Goal: Task Accomplishment & Management: Manage account settings

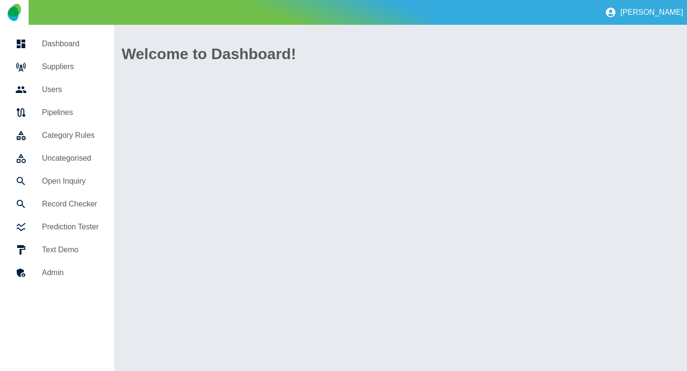
click at [58, 65] on h5 "Suppliers" at bounding box center [70, 66] width 57 height 11
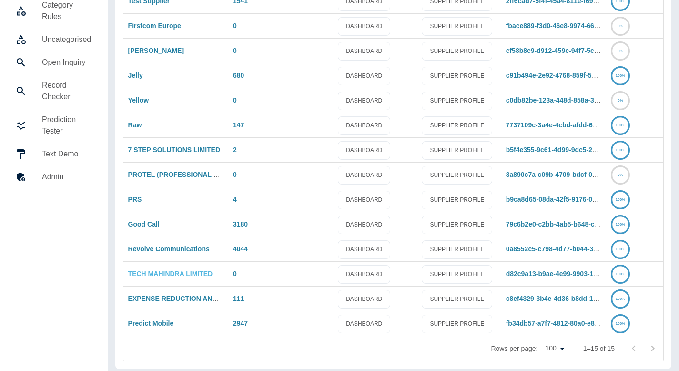
scroll to position [136, 0]
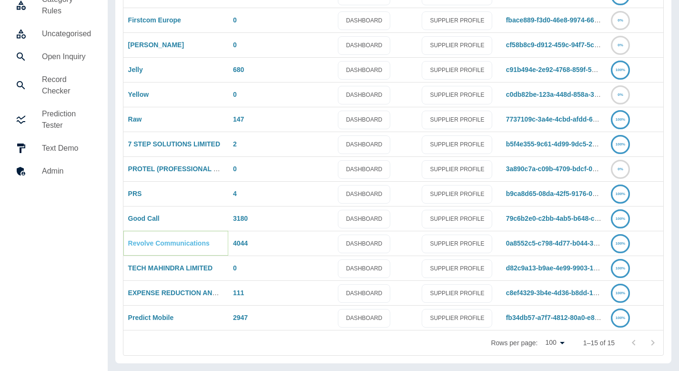
click at [158, 241] on link "Revolve Communications" at bounding box center [169, 243] width 82 height 8
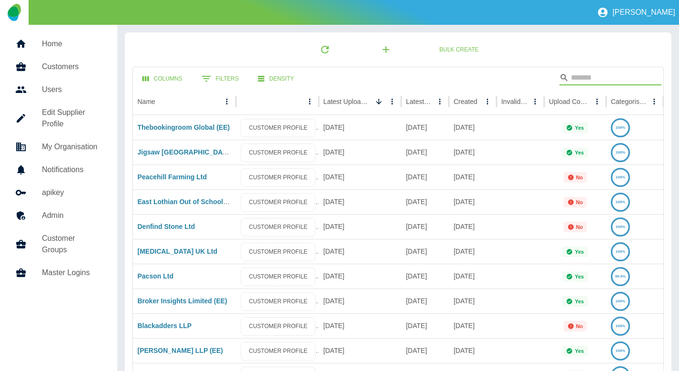
click at [580, 77] on input "Search" at bounding box center [609, 77] width 76 height 15
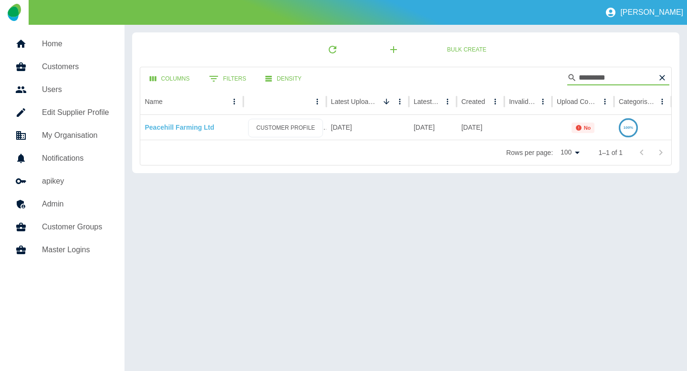
type input "*********"
click at [169, 126] on link "Peacehill Farming Ltd" at bounding box center [179, 127] width 69 height 8
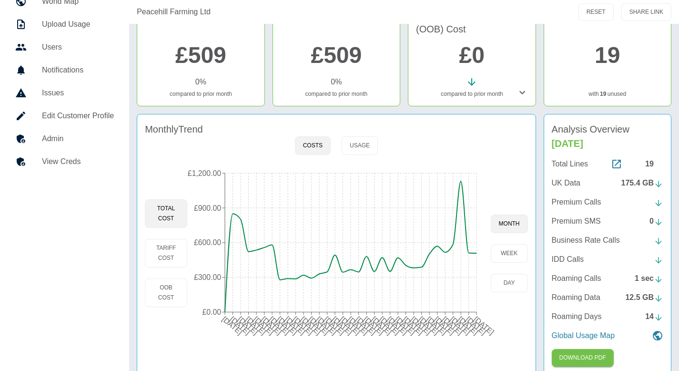
scroll to position [100, 0]
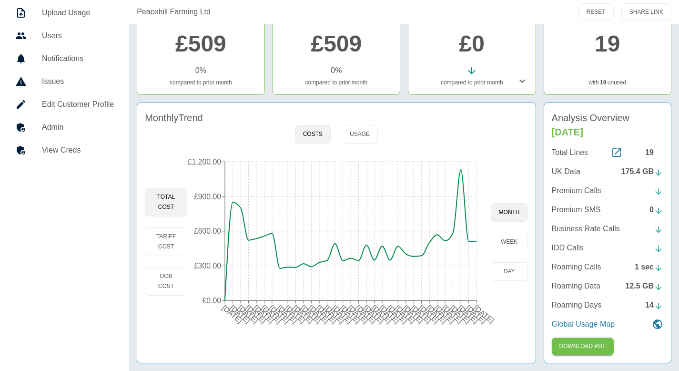
click at [70, 120] on link "Admin" at bounding box center [65, 127] width 114 height 23
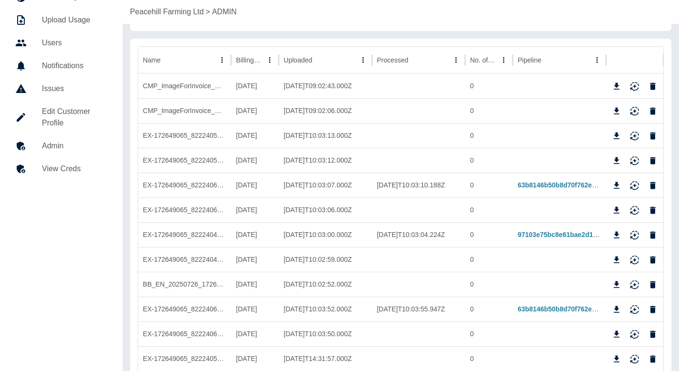
scroll to position [90, 0]
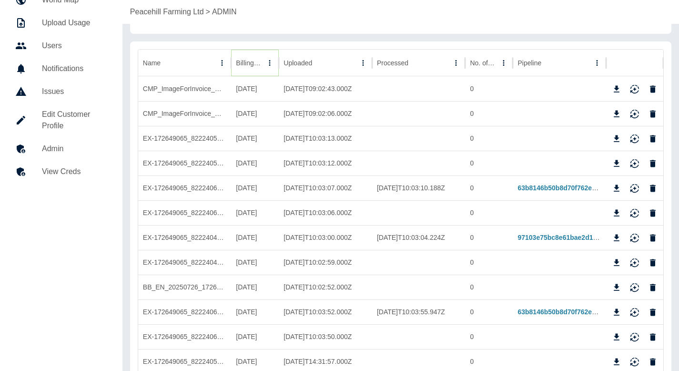
click at [266, 63] on icon "Sort" at bounding box center [270, 63] width 9 height 9
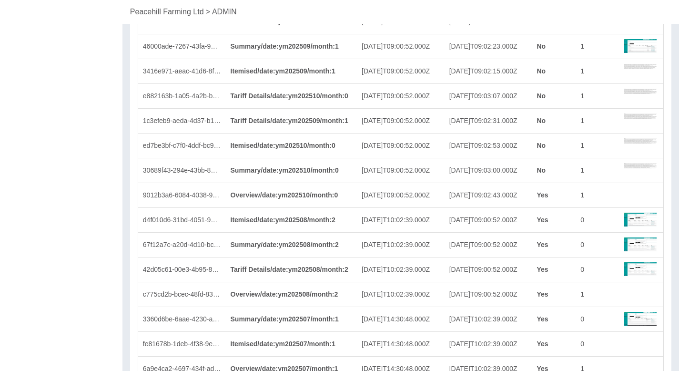
scroll to position [2625, 0]
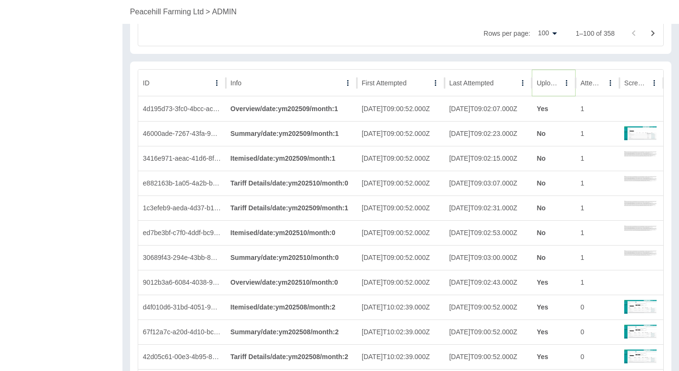
click at [563, 86] on icon "Sort" at bounding box center [567, 83] width 9 height 9
click at [550, 86] on icon "Sort" at bounding box center [553, 83] width 9 height 9
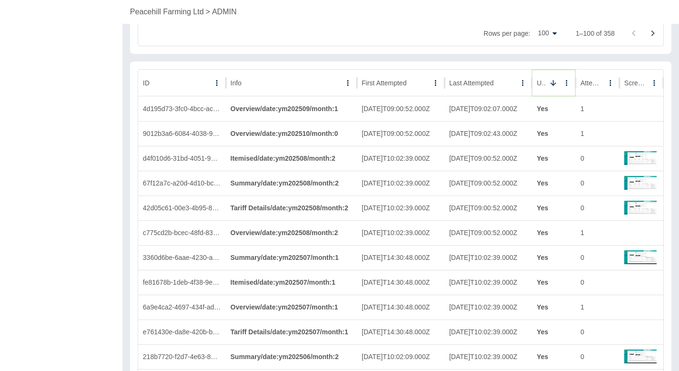
click at [550, 86] on icon "Sort" at bounding box center [553, 83] width 9 height 9
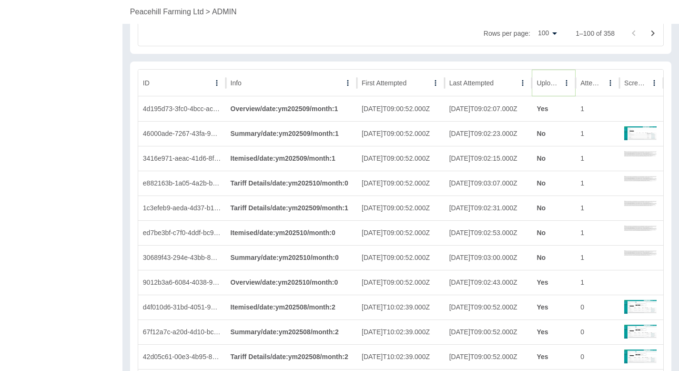
click at [563, 85] on icon "Sort" at bounding box center [567, 83] width 9 height 9
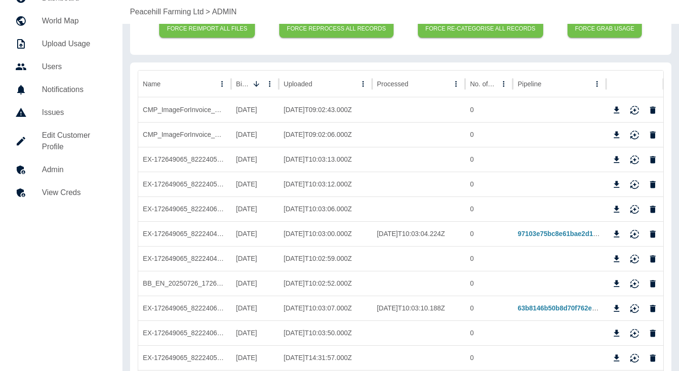
scroll to position [0, 0]
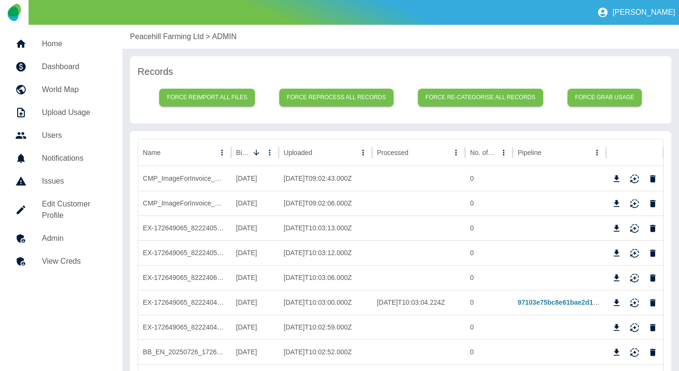
click at [174, 34] on p "Peacehill Farming Ltd" at bounding box center [167, 36] width 74 height 11
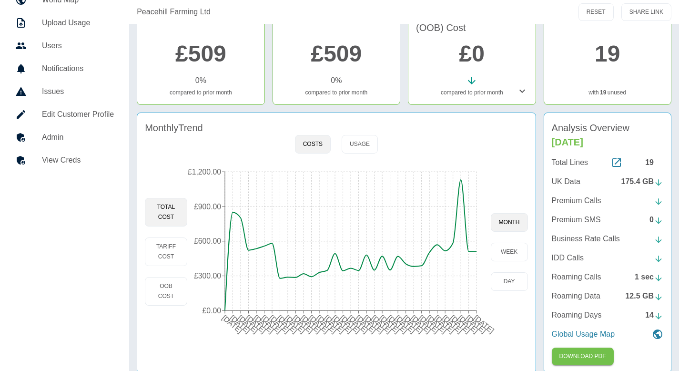
scroll to position [100, 0]
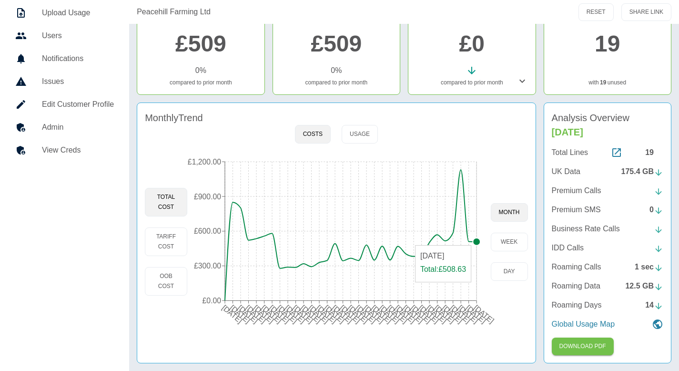
click at [476, 240] on circle at bounding box center [477, 242] width 8 height 8
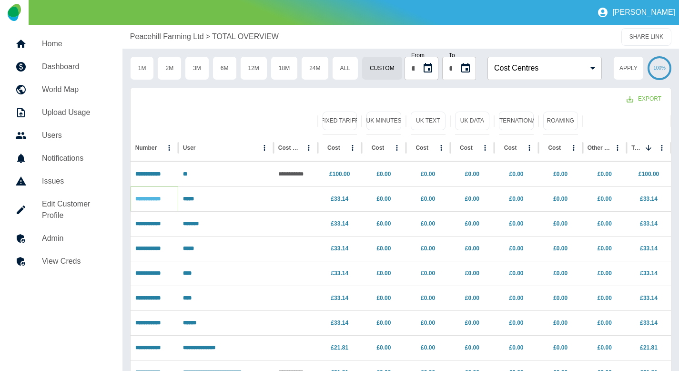
click at [151, 199] on link "**********" at bounding box center [147, 199] width 25 height 6
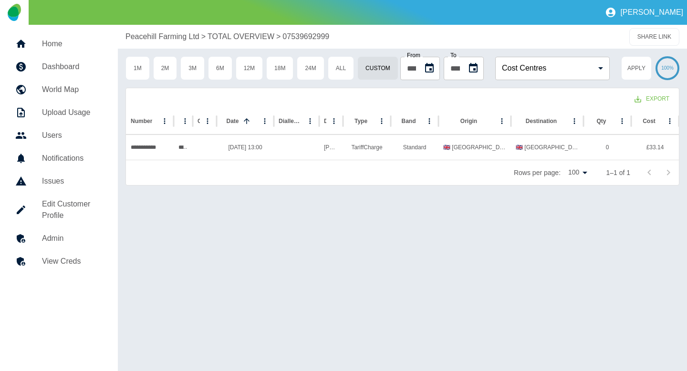
click at [237, 31] on p "TOTAL OVERVIEW" at bounding box center [240, 36] width 67 height 11
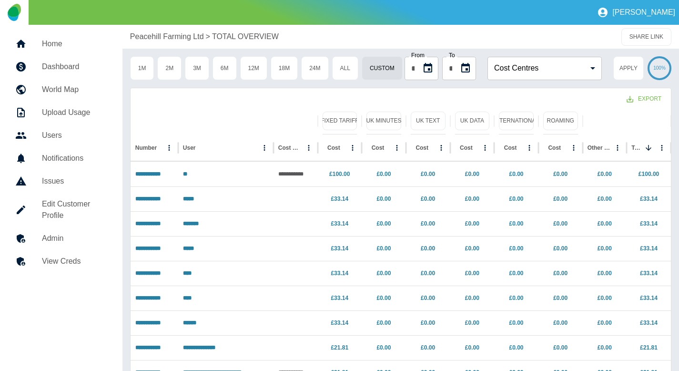
click at [159, 39] on p "Peacehill Farming Ltd" at bounding box center [167, 36] width 74 height 11
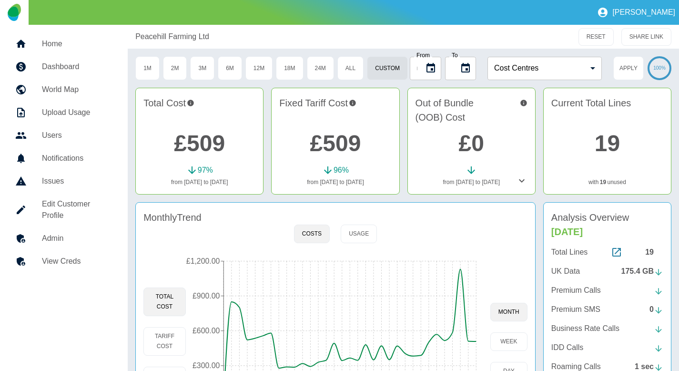
scroll to position [100, 0]
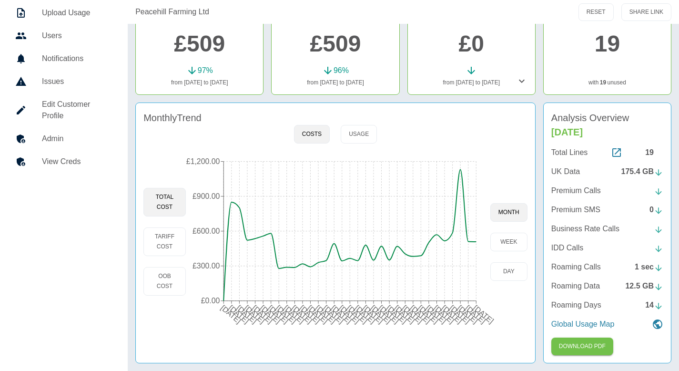
click at [92, 133] on h5 "Admin" at bounding box center [77, 138] width 71 height 11
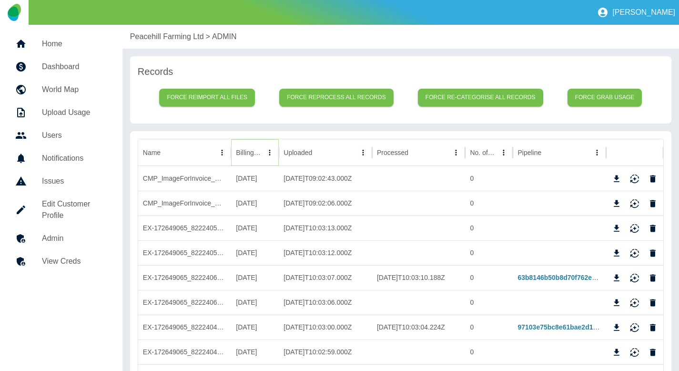
click at [266, 154] on icon "Sort" at bounding box center [270, 152] width 9 height 9
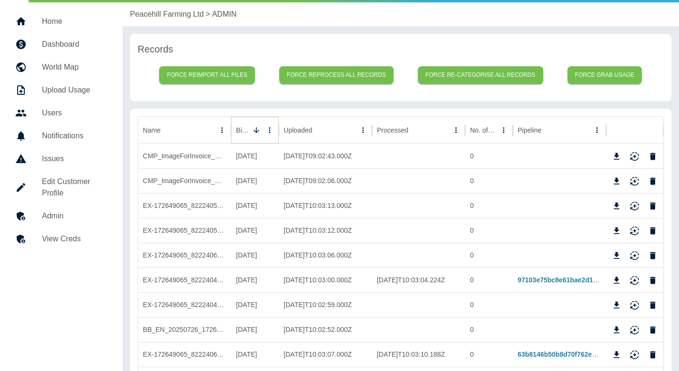
scroll to position [20, 0]
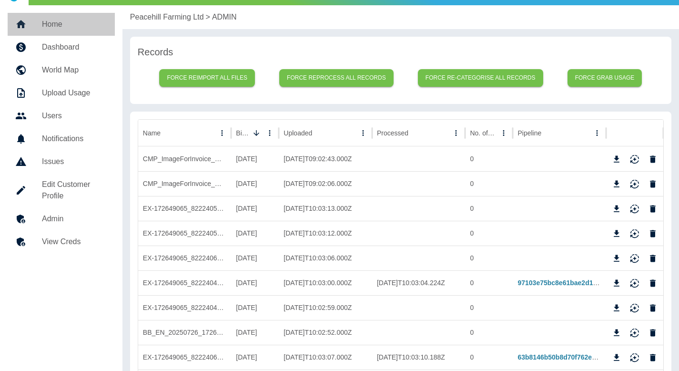
click at [62, 27] on h5 "Home" at bounding box center [74, 24] width 65 height 11
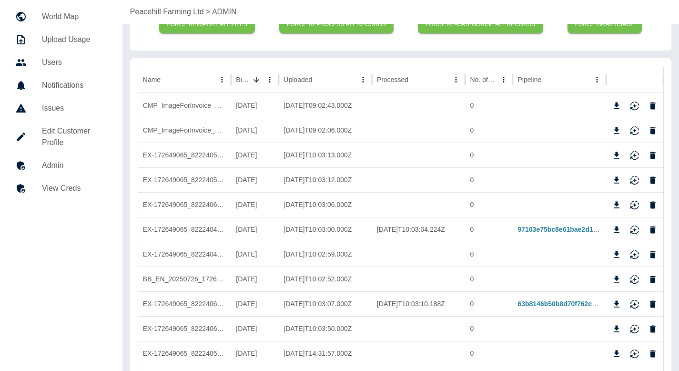
scroll to position [0, 0]
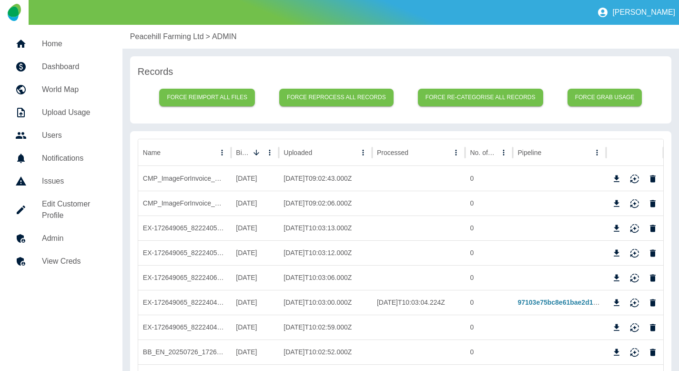
click at [154, 31] on div "Peacehill Farming Ltd > ADMIN" at bounding box center [401, 37] width 557 height 24
click at [153, 35] on p "Peacehill Farming Ltd" at bounding box center [167, 36] width 74 height 11
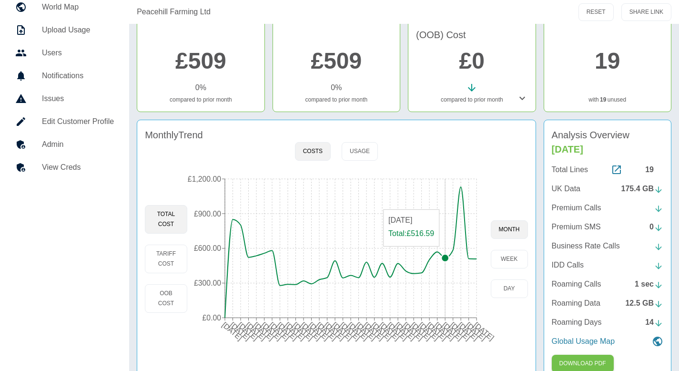
scroll to position [84, 0]
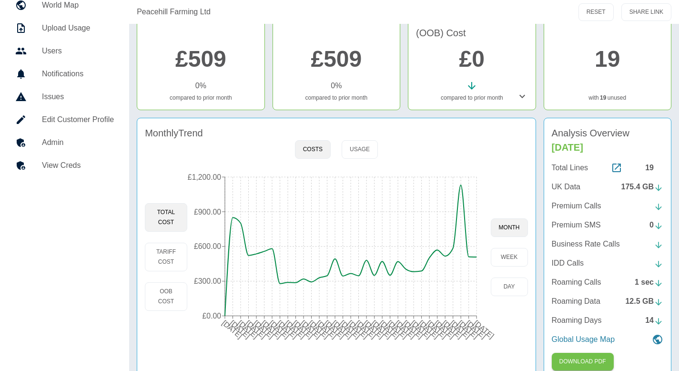
click at [88, 139] on h5 "Admin" at bounding box center [78, 142] width 72 height 11
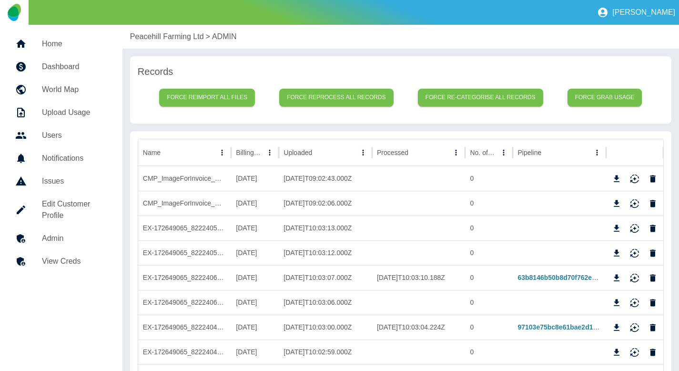
click at [164, 35] on p "Peacehill Farming Ltd" at bounding box center [167, 36] width 74 height 11
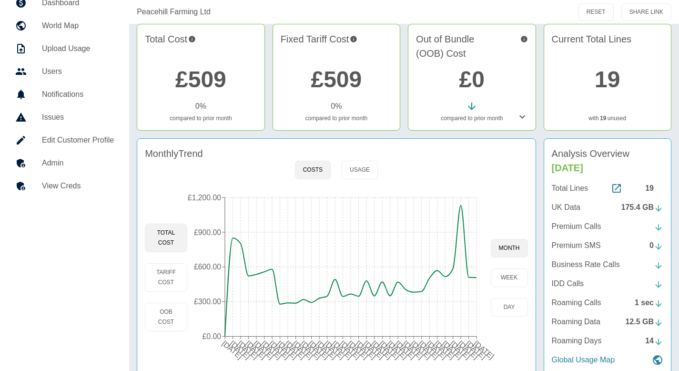
scroll to position [78, 0]
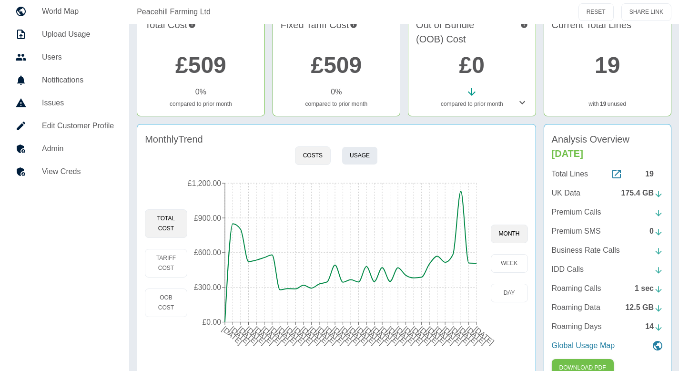
click at [352, 159] on button "Usage" at bounding box center [360, 155] width 36 height 19
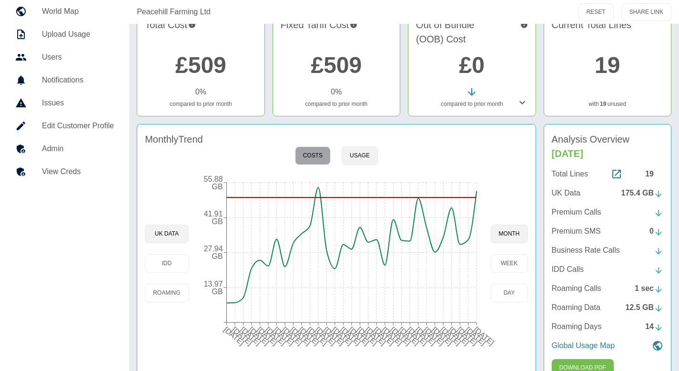
click at [309, 161] on button "Costs" at bounding box center [313, 155] width 36 height 19
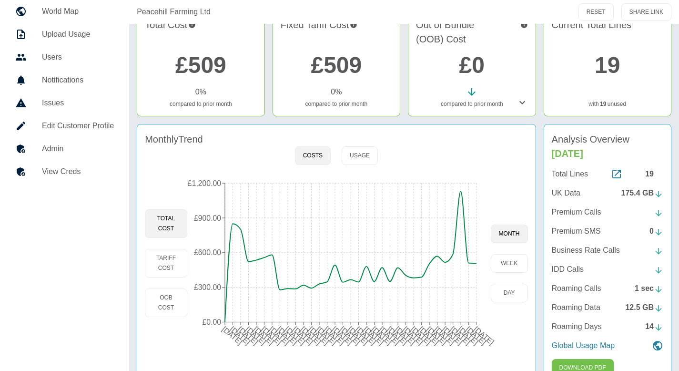
click at [91, 146] on h5 "Admin" at bounding box center [78, 148] width 72 height 11
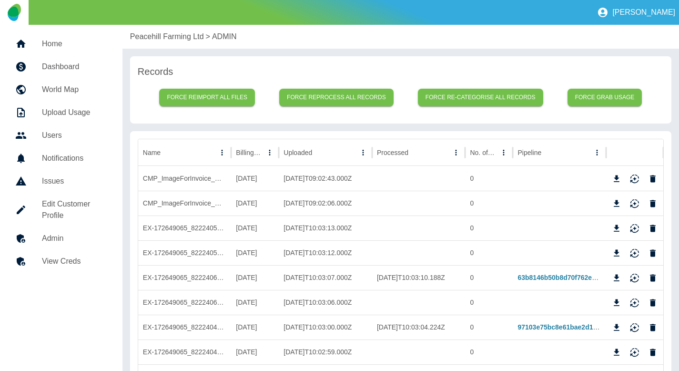
click at [172, 40] on p "Peacehill Farming Ltd" at bounding box center [167, 36] width 74 height 11
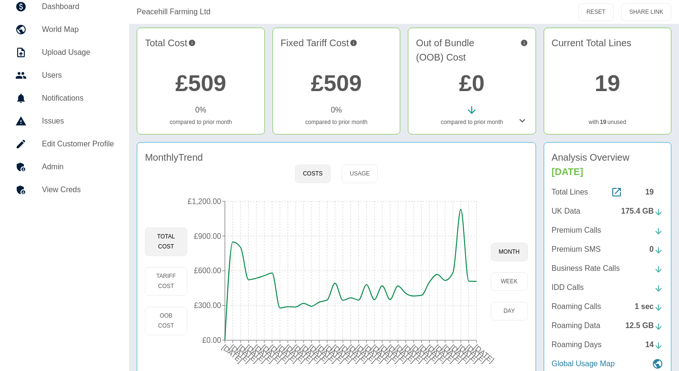
scroll to position [100, 0]
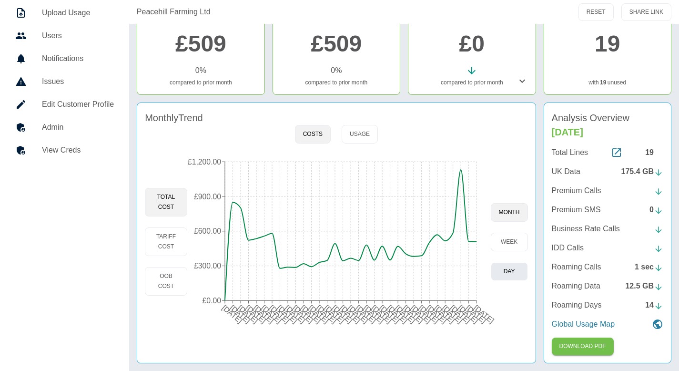
click at [507, 273] on button "day" at bounding box center [509, 271] width 37 height 19
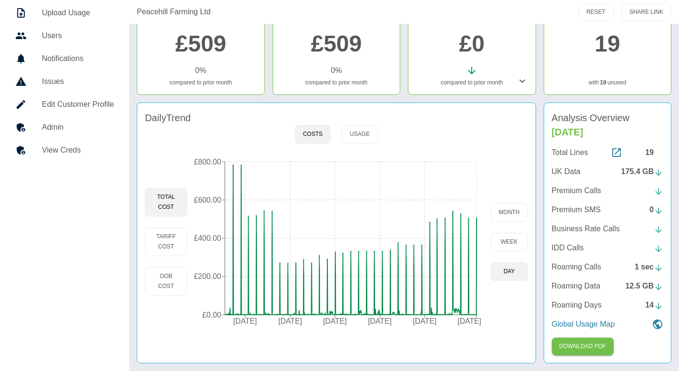
click at [217, 56] on link "£509" at bounding box center [200, 43] width 51 height 25
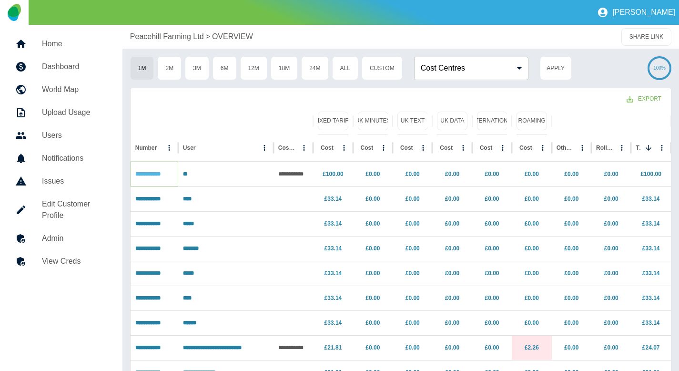
click at [157, 174] on link "**********" at bounding box center [147, 174] width 25 height 6
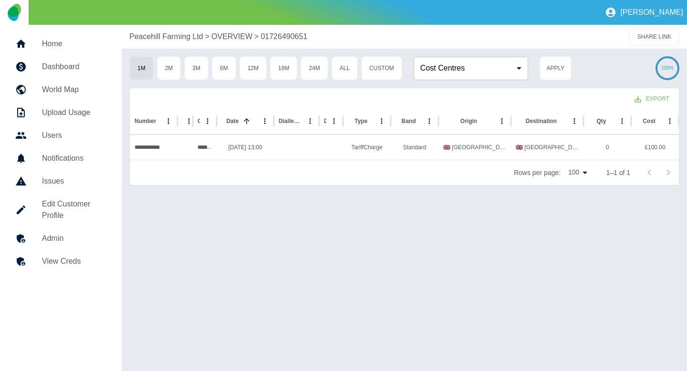
click at [169, 34] on p "Peacehill Farming Ltd" at bounding box center [166, 36] width 74 height 11
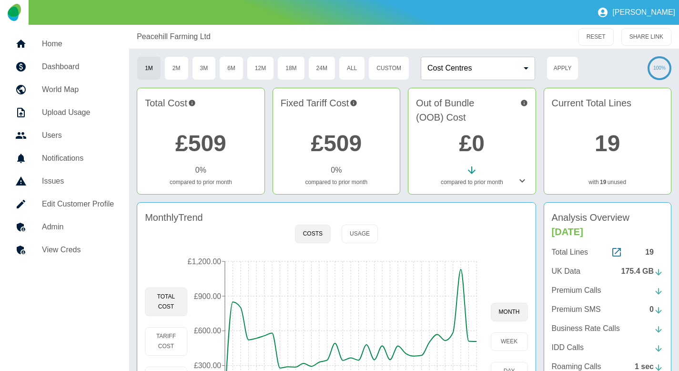
click at [187, 147] on link "£509" at bounding box center [200, 143] width 51 height 25
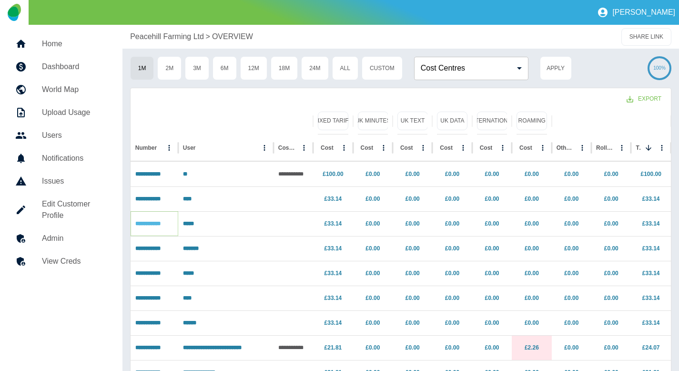
click at [154, 223] on link "**********" at bounding box center [147, 224] width 25 height 6
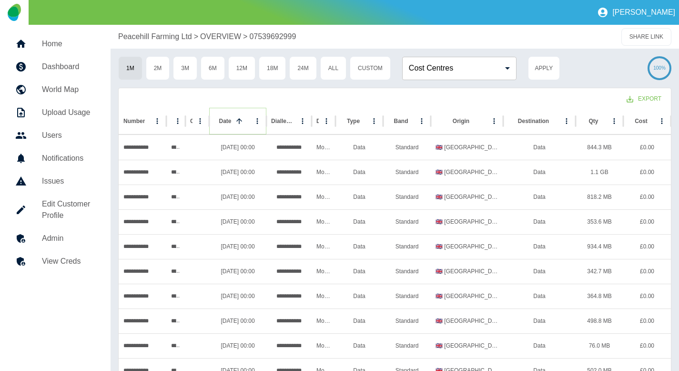
click at [237, 124] on icon "Sort" at bounding box center [239, 121] width 9 height 9
click at [241, 127] on div at bounding box center [239, 120] width 13 height 13
click at [241, 127] on button "Sort" at bounding box center [239, 120] width 13 height 13
click at [121, 37] on p "Peacehill Farming Ltd" at bounding box center [155, 36] width 74 height 11
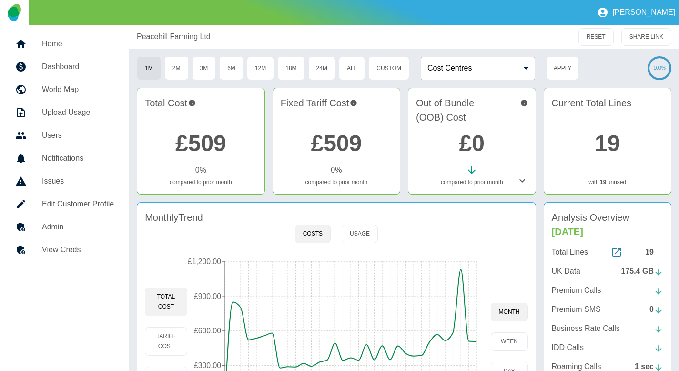
click at [74, 228] on h5 "Admin" at bounding box center [78, 226] width 72 height 11
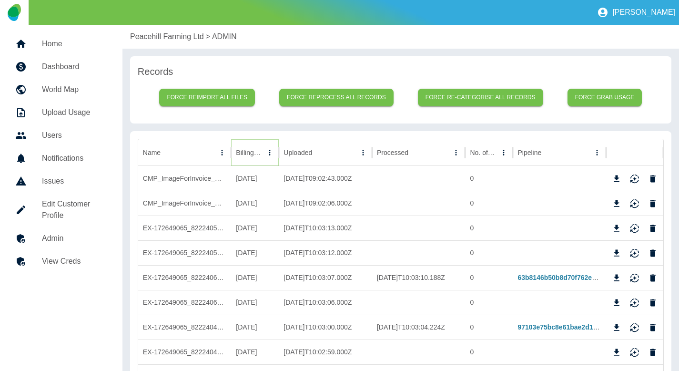
click at [266, 153] on icon "Sort" at bounding box center [270, 152] width 9 height 9
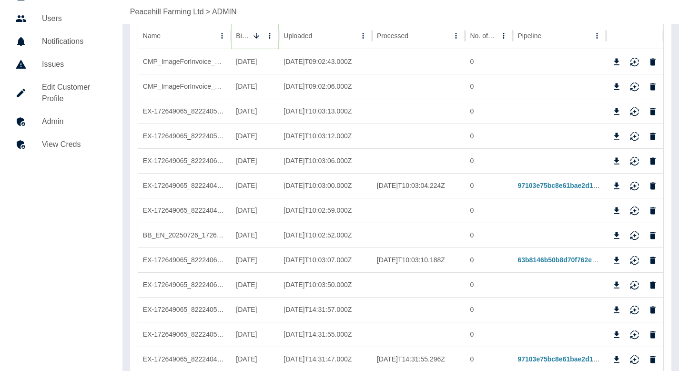
scroll to position [122, 0]
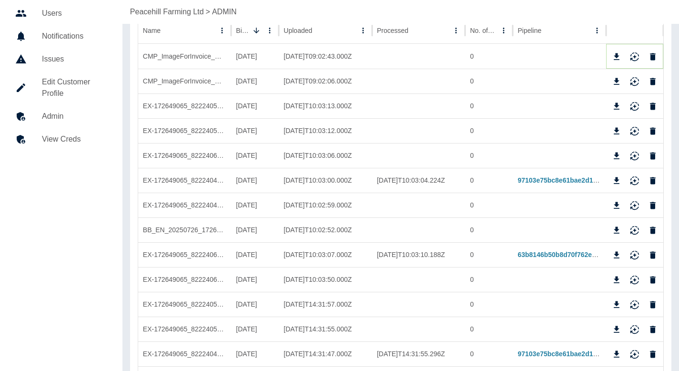
click at [653, 55] on icon "Delete" at bounding box center [653, 56] width 6 height 7
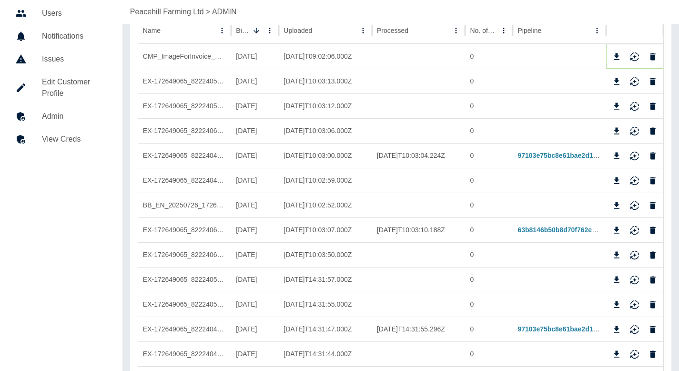
click at [653, 56] on icon "Delete" at bounding box center [653, 56] width 6 height 7
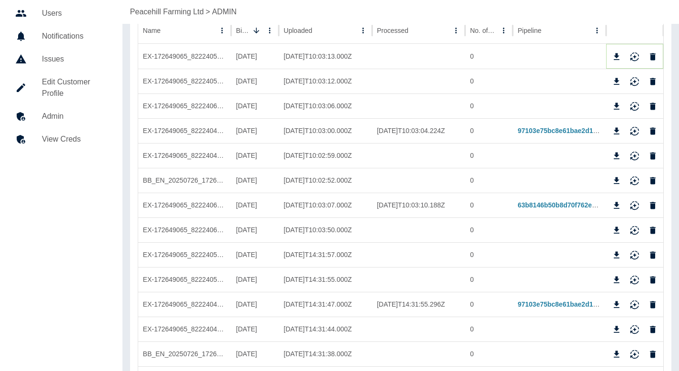
click at [653, 56] on icon "Delete" at bounding box center [653, 56] width 6 height 7
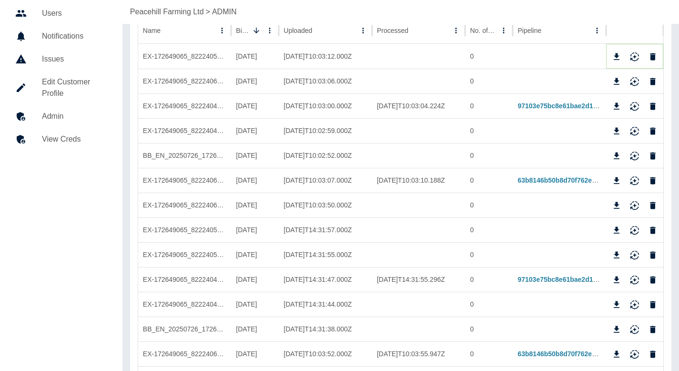
click at [653, 56] on icon "Delete" at bounding box center [653, 56] width 6 height 7
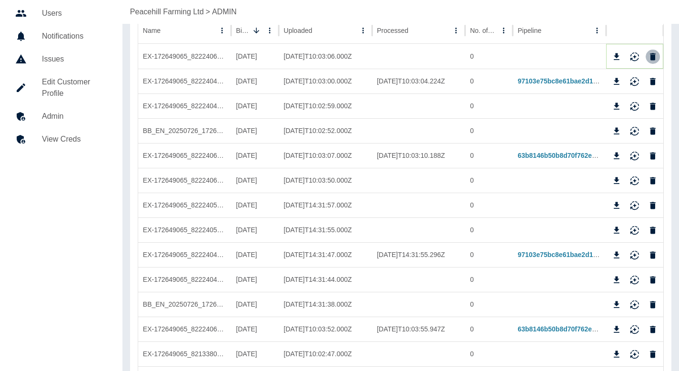
click at [653, 56] on icon "Delete" at bounding box center [653, 56] width 6 height 7
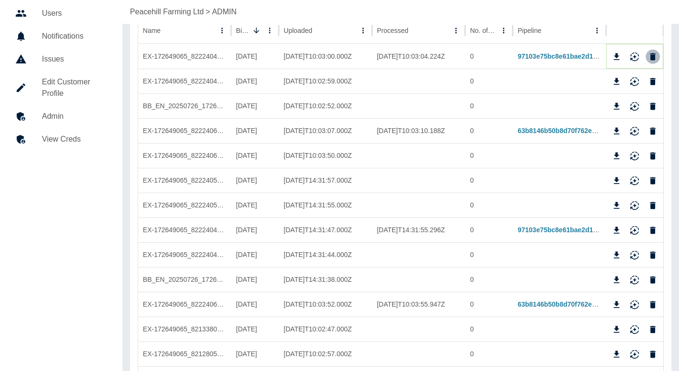
click at [655, 56] on icon "Delete" at bounding box center [653, 56] width 6 height 7
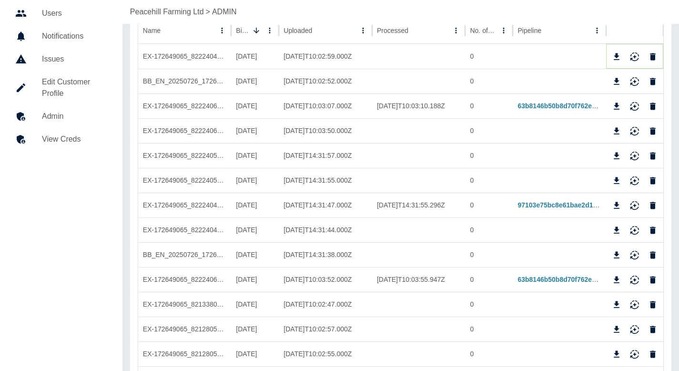
click at [655, 56] on icon "Delete" at bounding box center [653, 56] width 6 height 7
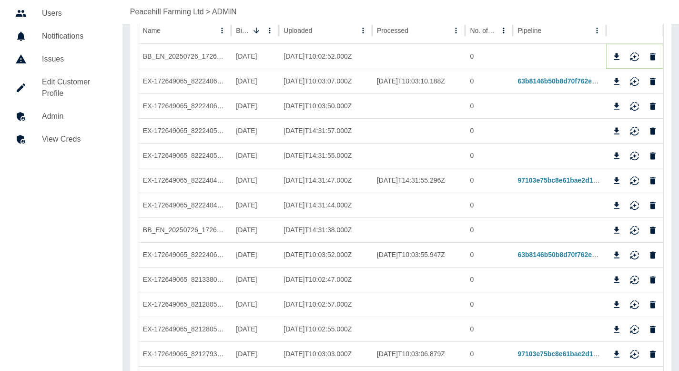
click at [655, 56] on icon "Delete" at bounding box center [653, 56] width 6 height 7
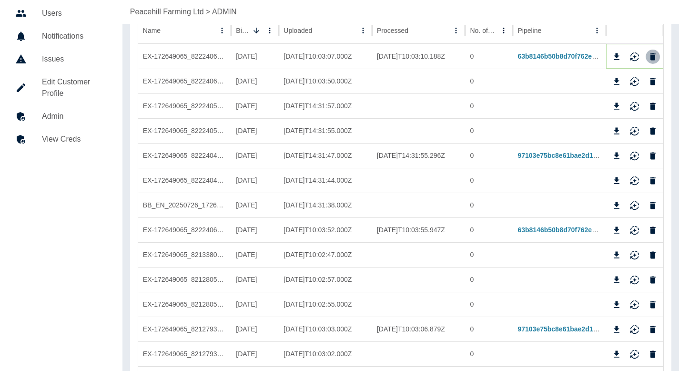
click at [655, 56] on icon "Delete" at bounding box center [653, 56] width 6 height 7
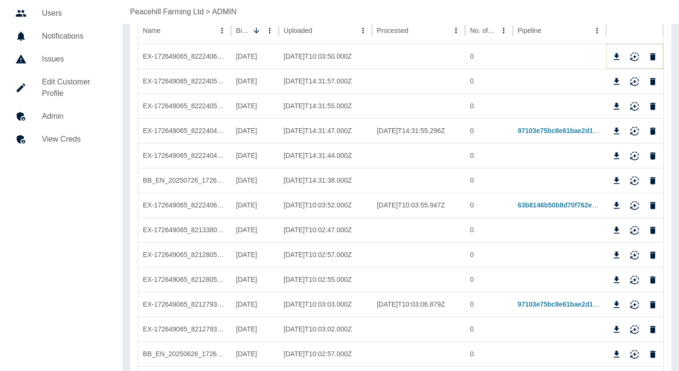
scroll to position [0, 0]
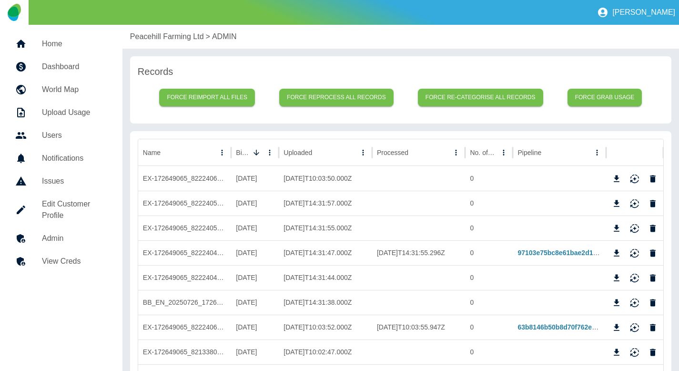
click at [158, 36] on p "Peacehill Farming Ltd" at bounding box center [167, 36] width 74 height 11
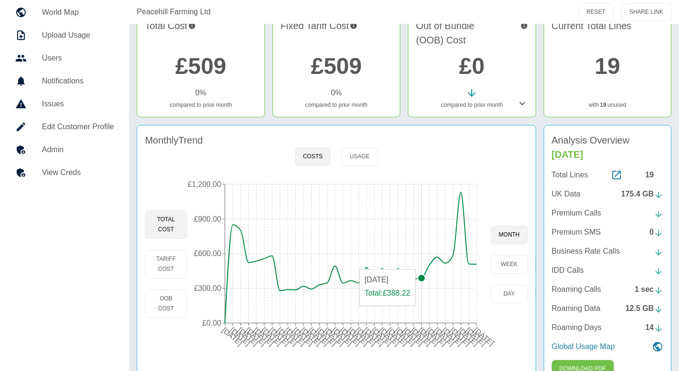
scroll to position [100, 0]
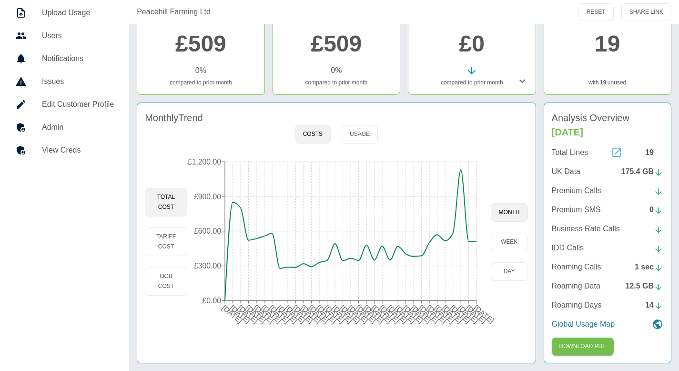
click at [618, 147] on icon at bounding box center [616, 152] width 11 height 11
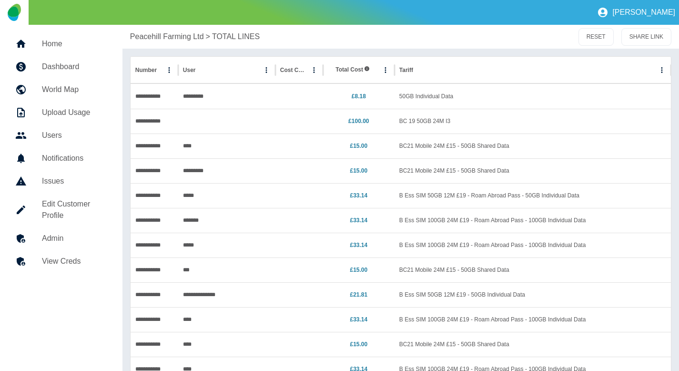
click at [148, 38] on p "Peacehill Farming Ltd" at bounding box center [167, 36] width 74 height 11
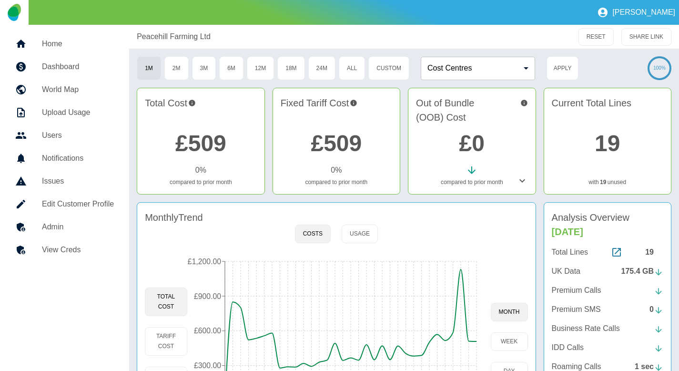
click at [102, 222] on h5 "Admin" at bounding box center [78, 226] width 72 height 11
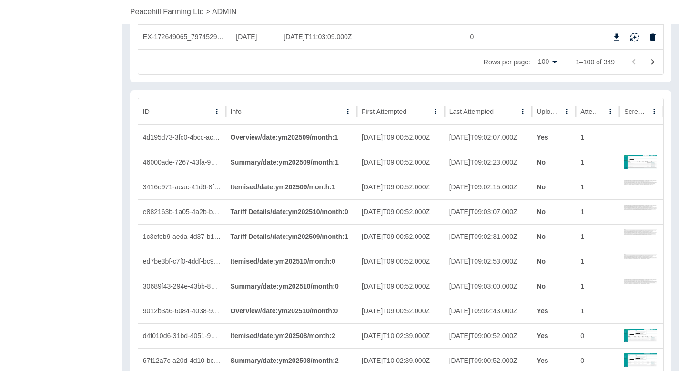
scroll to position [2580, 0]
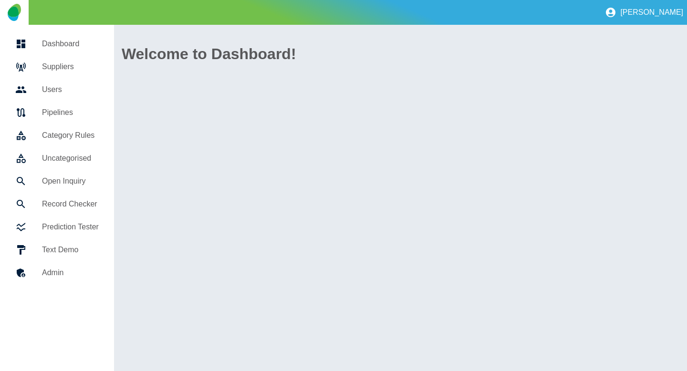
click at [76, 184] on h5 "Open Inquiry" at bounding box center [70, 180] width 57 height 11
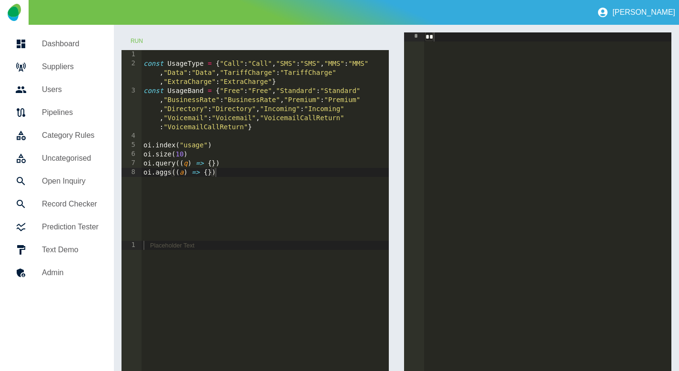
type textarea "**********"
click at [212, 164] on div "const UsageType = { "Call" : "Call" , "SMS" : "SMS" , "MMS" : "MMS" , "Data" : …" at bounding box center [265, 154] width 247 height 209
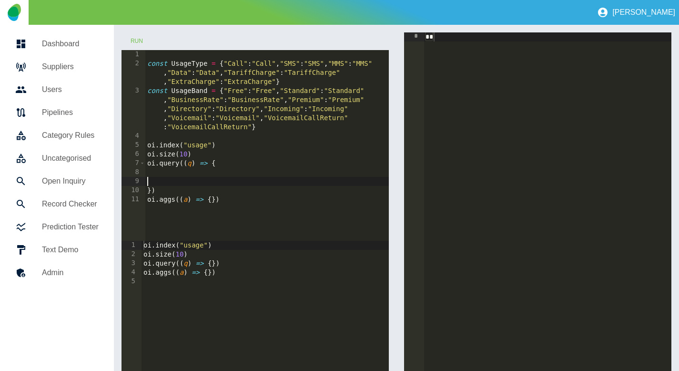
type textarea "*"
type textarea "*******"
click at [175, 182] on div "const UsageType = { "Call" : "Call" , "SMS" : "SMS" , "MMS" : "MMS" , "Data" : …" at bounding box center [267, 154] width 244 height 209
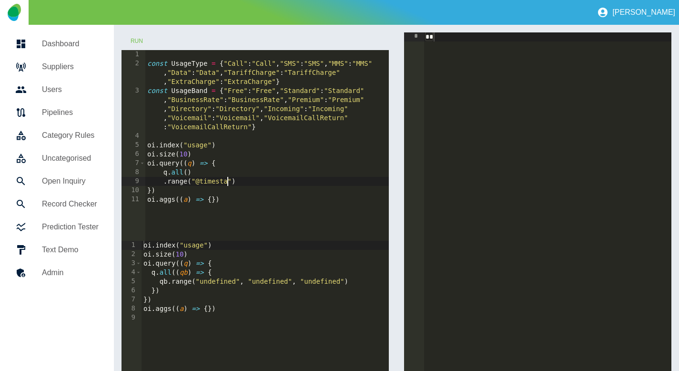
scroll to position [0, 6]
type textarea "**********"
click at [144, 40] on button "Run" at bounding box center [137, 41] width 31 height 18
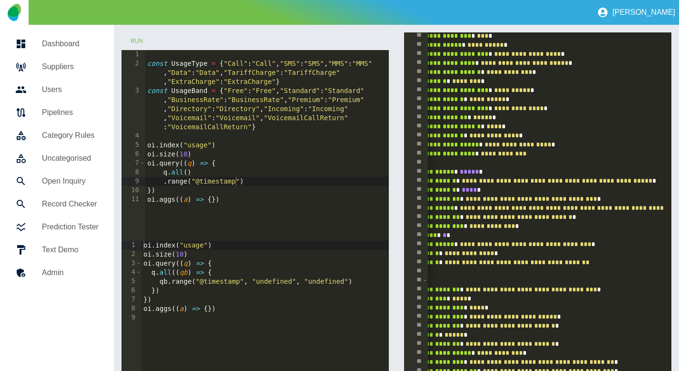
scroll to position [209, 0]
type textarea "**********"
drag, startPoint x: 624, startPoint y: 217, endPoint x: 501, endPoint y: 215, distance: 123.5
click at [239, 182] on div "const UsageType = { "Call" : "Call" , "SMS" : "SMS" , "MMS" : "MMS" , "Data" : …" at bounding box center [267, 154] width 244 height 209
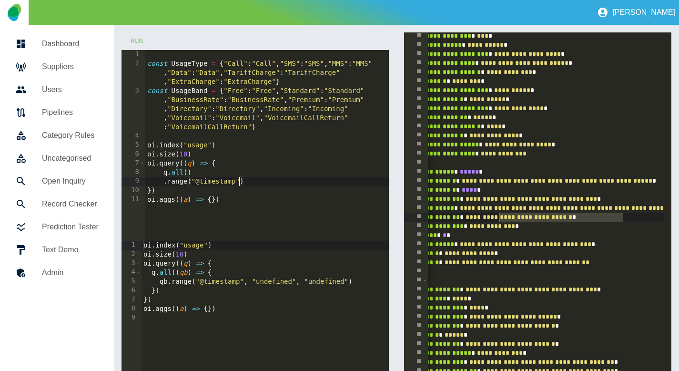
click at [200, 142] on div "const UsageType = { "Call" : "Call" , "SMS" : "SMS" , "MMS" : "MMS" , "Data" : …" at bounding box center [267, 154] width 244 height 209
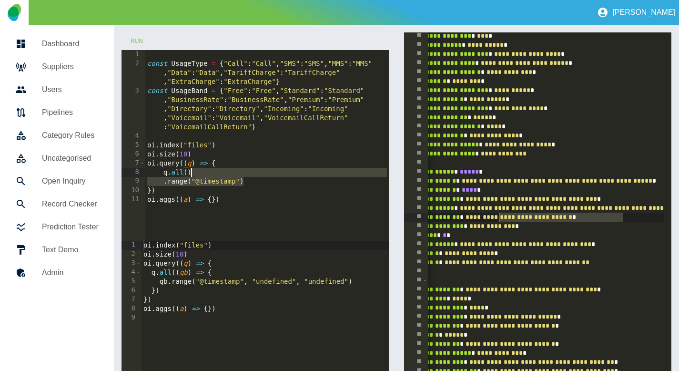
drag, startPoint x: 260, startPoint y: 181, endPoint x: 260, endPoint y: 174, distance: 7.2
click at [260, 173] on div "const UsageType = { "Call" : "Call" , "SMS" : "SMS" , "MMS" : "MMS" , "Data" : …" at bounding box center [267, 154] width 244 height 209
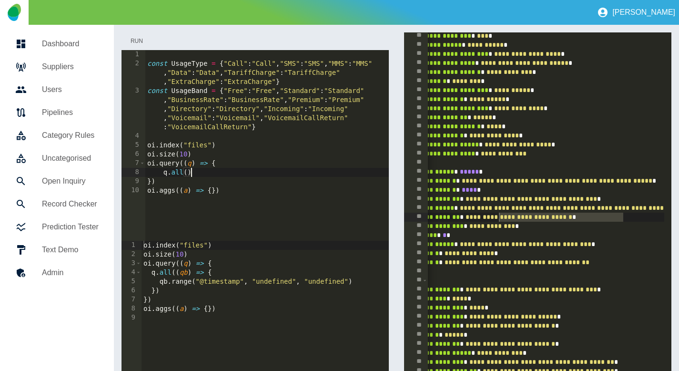
type textarea "*******"
click at [139, 47] on button "Run" at bounding box center [137, 41] width 31 height 18
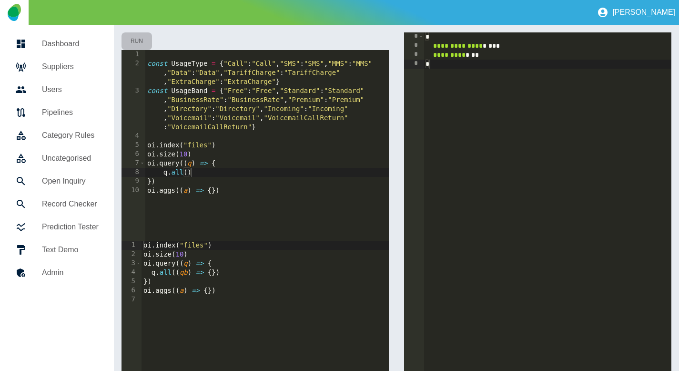
click at [139, 46] on button "Run" at bounding box center [137, 41] width 31 height 18
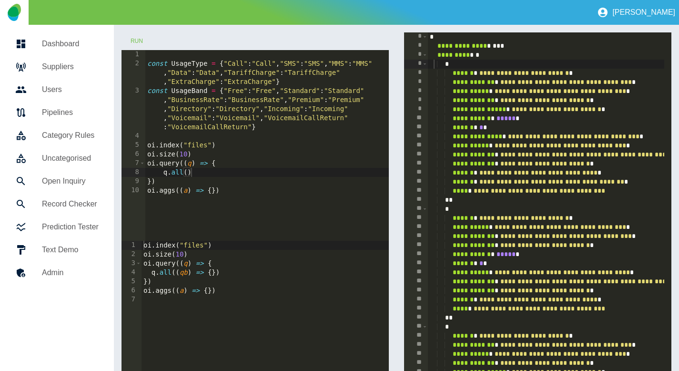
click at [209, 175] on div "const UsageType = { "Call" : "Call" , "SMS" : "SMS" , "MMS" : "MMS" , "Data" : …" at bounding box center [267, 154] width 244 height 209
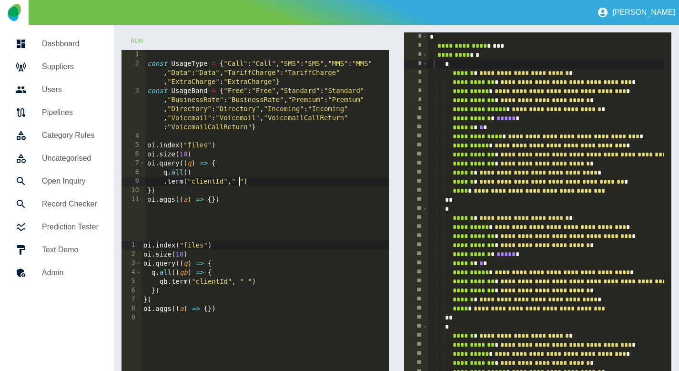
click at [240, 181] on div "const UsageType = { "Call" : "Call" , "SMS" : "SMS" , "MMS" : "MMS" , "Data" : …" at bounding box center [267, 154] width 244 height 209
paste textarea "**********"
click at [139, 40] on button "Run" at bounding box center [137, 41] width 31 height 18
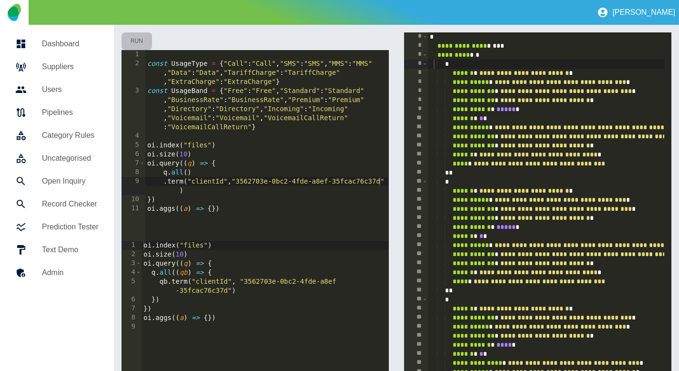
click at [138, 40] on button "Run" at bounding box center [137, 41] width 31 height 18
click at [179, 193] on div "const UsageType = { "Call" : "Call" , "SMS" : "SMS" , "MMS" : "MMS" , "Data" : …" at bounding box center [267, 154] width 244 height 209
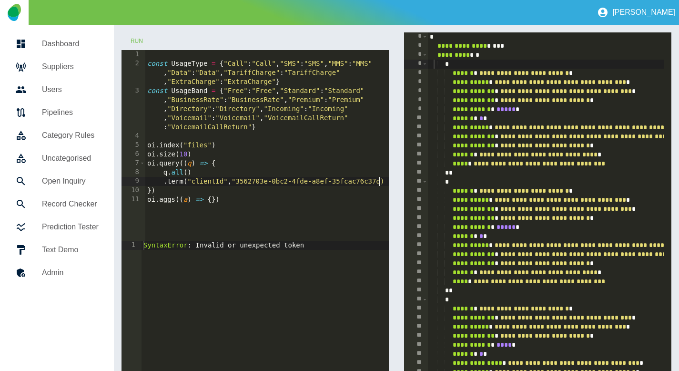
scroll to position [0, 17]
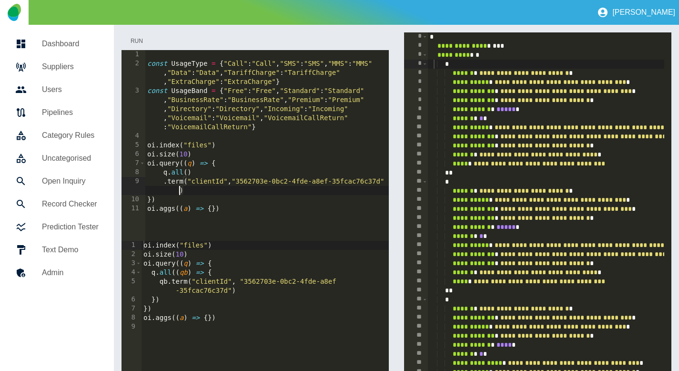
type textarea "**********"
click at [141, 42] on button "Run" at bounding box center [137, 41] width 31 height 18
click at [236, 192] on div "const UsageType = { "Call" : "Call" , "SMS" : "SMS" , "MMS" : "MMS" , "Data" : …" at bounding box center [267, 154] width 244 height 209
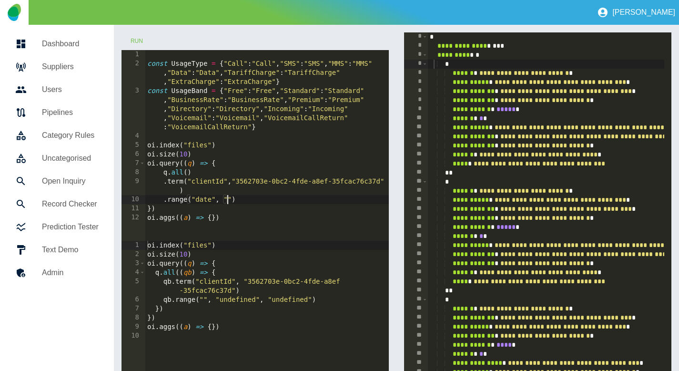
scroll to position [0, 5]
type textarea "**********"
drag, startPoint x: 620, startPoint y: 70, endPoint x: 510, endPoint y: 73, distance: 109.7
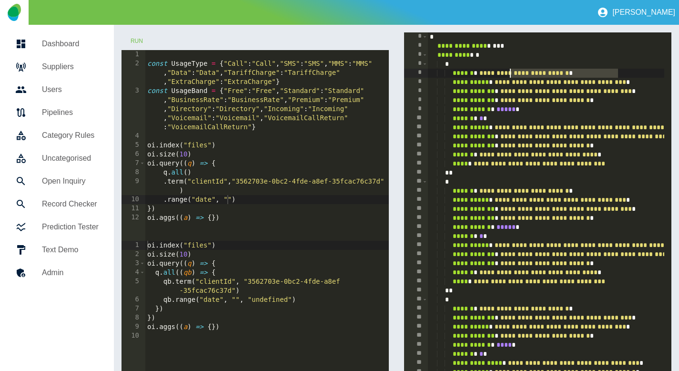
click at [230, 199] on div "const UsageType = { "Call" : "Call" , "SMS" : "SMS" , "MMS" : "MMS" , "Data" : …" at bounding box center [267, 154] width 244 height 209
paste textarea "**********"
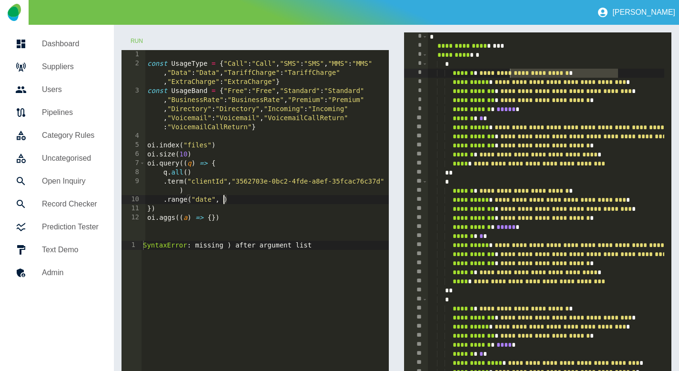
paste textarea "**********"
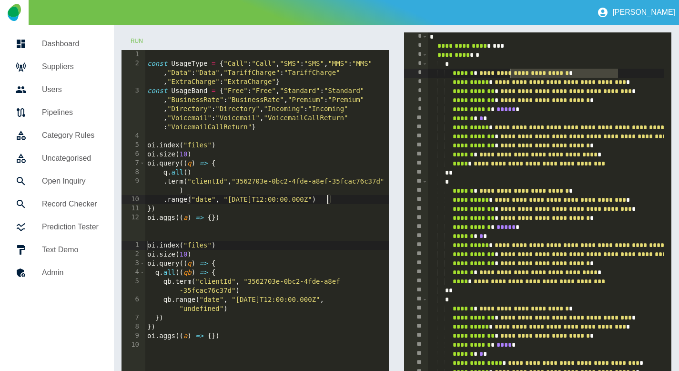
click at [256, 200] on div "const UsageType = { "Call" : "Call" , "SMS" : "SMS" , "MMS" : "MMS" , "Data" : …" at bounding box center [267, 154] width 244 height 209
click at [268, 201] on div "const UsageType = { "Call" : "Call" , "SMS" : "SMS" , "MMS" : "MMS" , "Data" : …" at bounding box center [267, 154] width 244 height 209
click at [137, 45] on button "Run" at bounding box center [137, 41] width 31 height 18
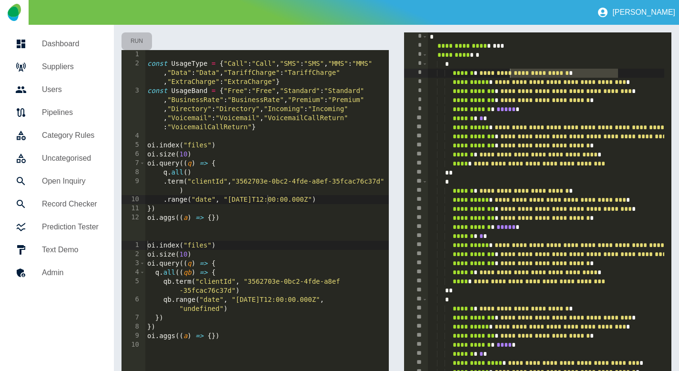
click at [136, 42] on button "Run" at bounding box center [137, 41] width 31 height 18
click at [137, 41] on button "Run" at bounding box center [137, 41] width 31 height 18
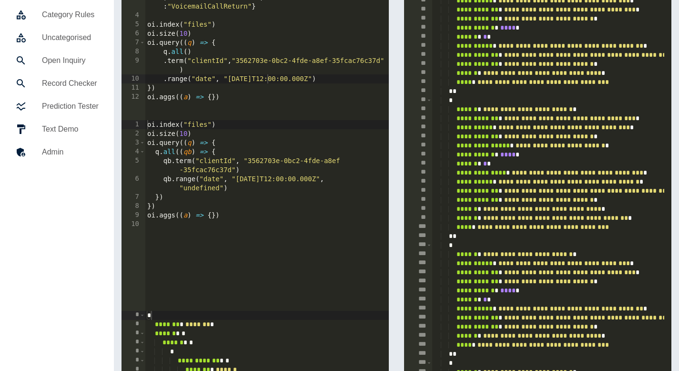
scroll to position [0, 0]
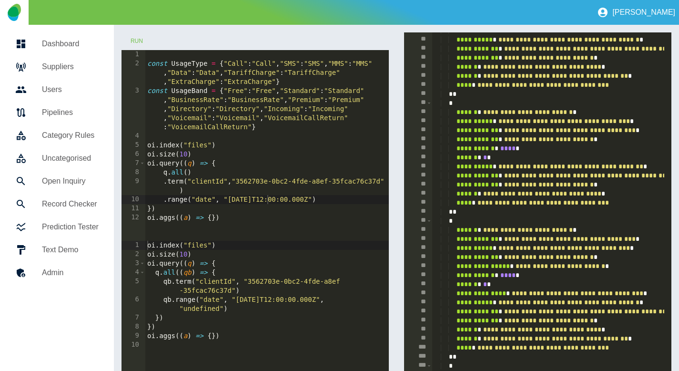
type textarea "**********"
click at [211, 218] on div "const UsageType = { "Call" : "Call" , "SMS" : "SMS" , "MMS" : "MMS" , "Data" : …" at bounding box center [267, 154] width 244 height 209
click at [142, 41] on button "Run" at bounding box center [137, 41] width 31 height 18
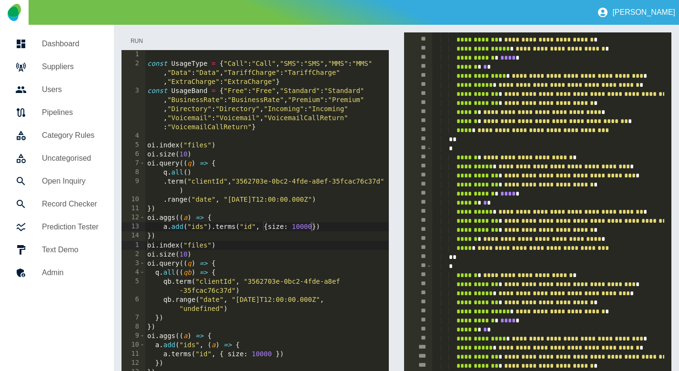
click at [135, 40] on button "Run" at bounding box center [137, 41] width 31 height 18
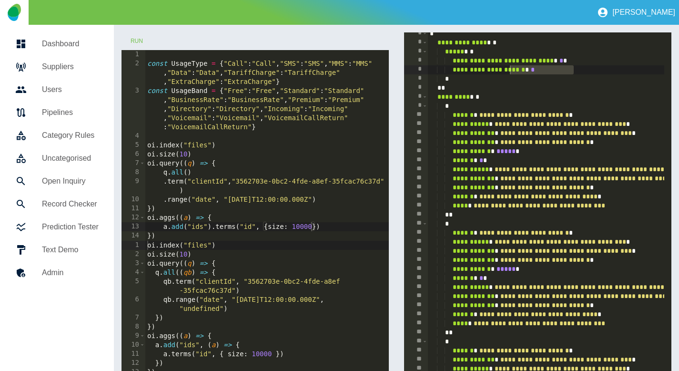
scroll to position [3, 0]
click at [243, 223] on div "const UsageType = { "Call" : "Call" , "SMS" : "SMS" , "MMS" : "MMS" , "Data" : …" at bounding box center [267, 154] width 244 height 209
type textarea "**********"
click at [129, 42] on button "Run" at bounding box center [137, 41] width 31 height 18
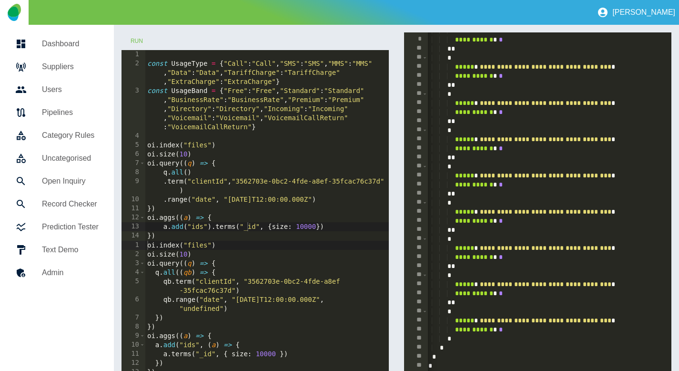
scroll to position [0, 14]
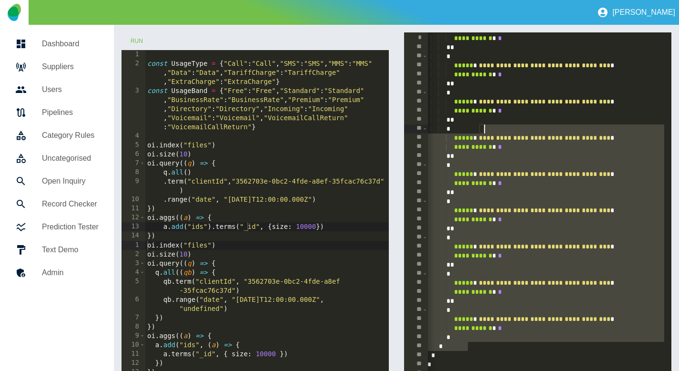
scroll to position [0, 0]
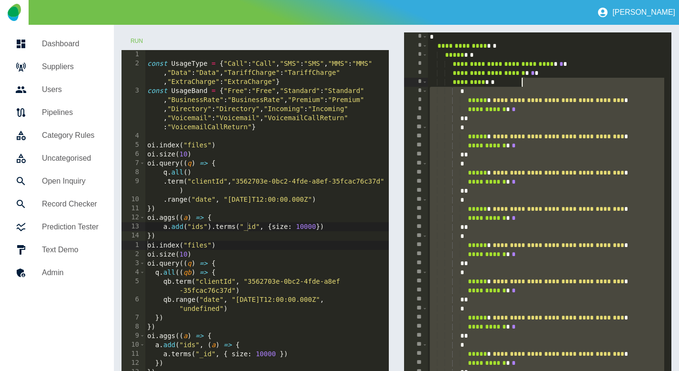
drag, startPoint x: 473, startPoint y: 343, endPoint x: 522, endPoint y: 85, distance: 263.1
type textarea "**********"
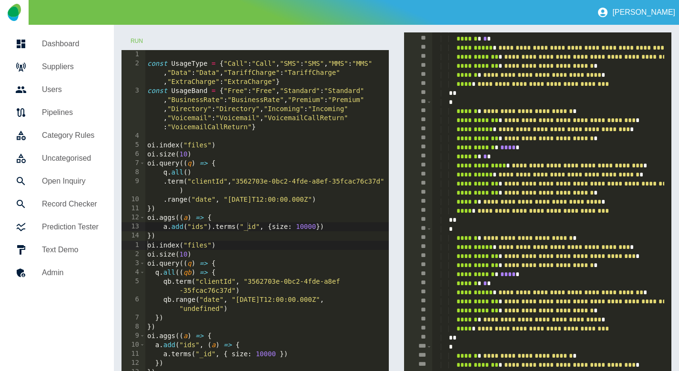
scroll to position [453, 0]
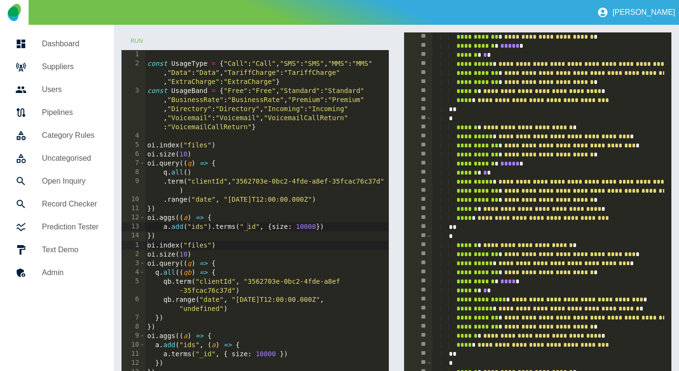
click at [256, 226] on div "const UsageType = { "Call" : "Call" , "SMS" : "SMS" , "MMS" : "MMS" , "Data" : …" at bounding box center [267, 154] width 244 height 209
type textarea "**********"
click at [140, 40] on button "Run" at bounding box center [137, 41] width 31 height 18
click at [138, 36] on button "Run" at bounding box center [137, 41] width 31 height 18
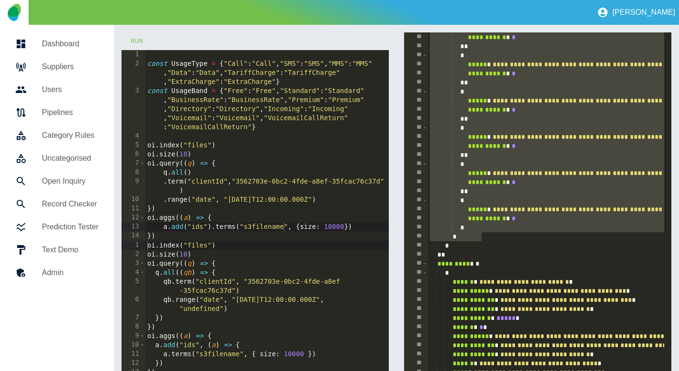
scroll to position [180, 0]
drag, startPoint x: 504, startPoint y: 124, endPoint x: 367, endPoint y: 1, distance: 184.4
click at [0, 0] on div "**********" at bounding box center [339, 185] width 679 height 371
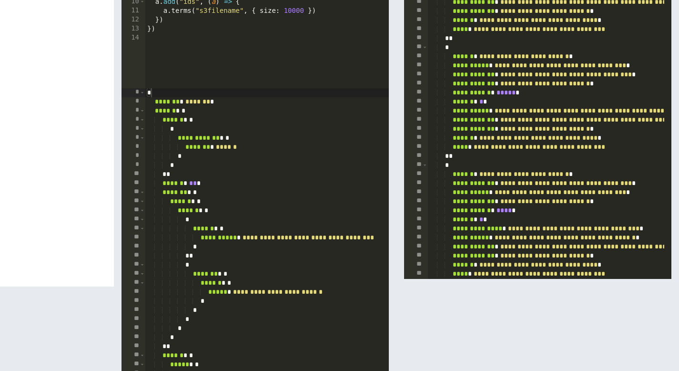
scroll to position [349, 0]
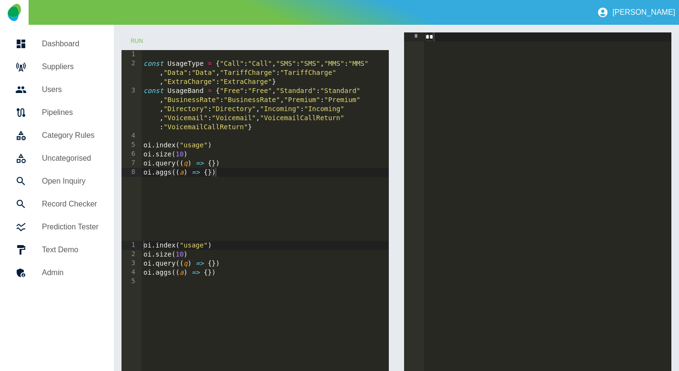
type textarea "**********"
click at [212, 163] on div "const UsageType = { "Call" : "Call" , "SMS" : "SMS" , "MMS" : "MMS" , "Data" : …" at bounding box center [265, 154] width 247 height 209
type textarea "*******"
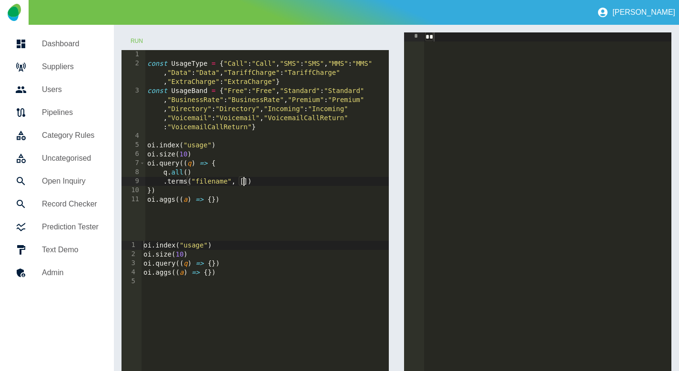
scroll to position [0, 7]
paste textarea "Cursor at row 9"
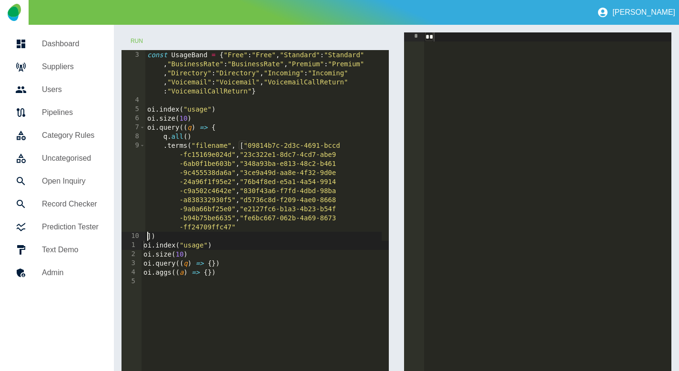
scroll to position [36, 0]
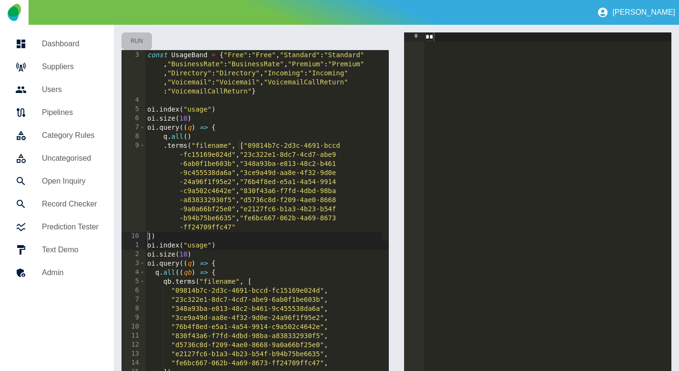
click at [138, 38] on button "Run" at bounding box center [137, 41] width 31 height 18
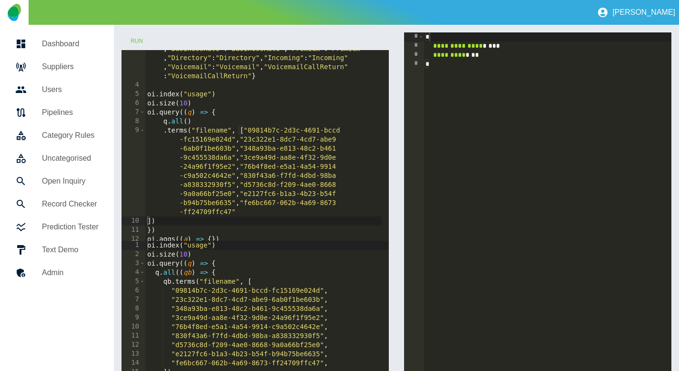
scroll to position [54, 0]
click at [149, 218] on div "const UsageBand = { "Free" : "Free" , "Standard" : "Standard" , "BusinessRate" …" at bounding box center [263, 154] width 237 height 245
type textarea "**********"
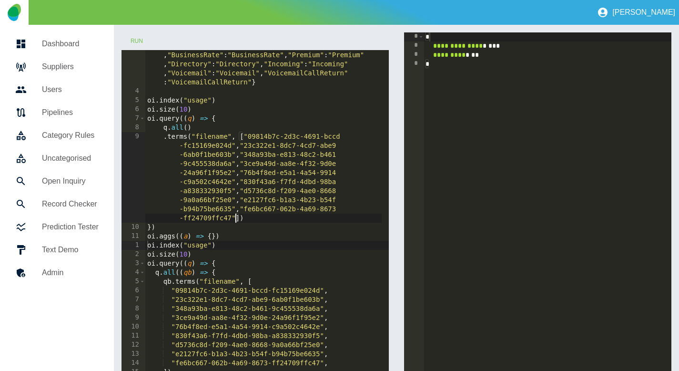
scroll to position [45, 0]
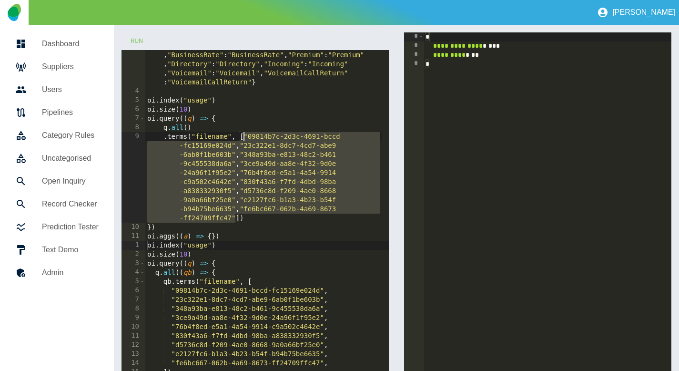
drag, startPoint x: 235, startPoint y: 218, endPoint x: 245, endPoint y: 137, distance: 81.7
click at [245, 137] on div "const UsageBand = { "Free" : "Free" , "Standard" : "Standard" , "BusinessRate" …" at bounding box center [263, 163] width 237 height 245
paste textarea "Cursor at row 9"
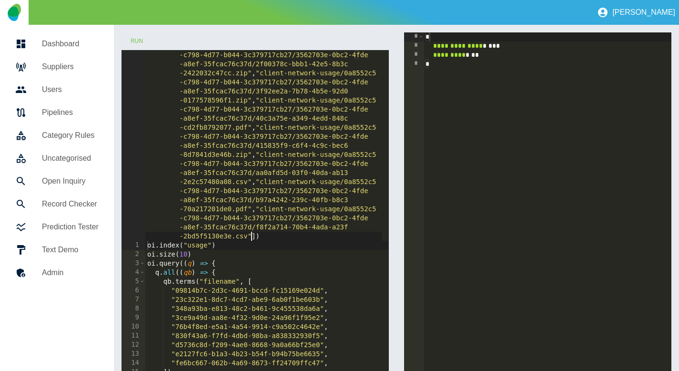
scroll to position [190, 0]
click at [134, 36] on button "Run" at bounding box center [137, 41] width 31 height 18
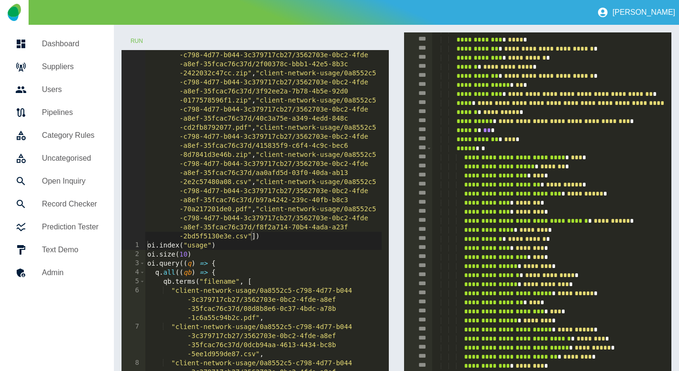
scroll to position [0, 0]
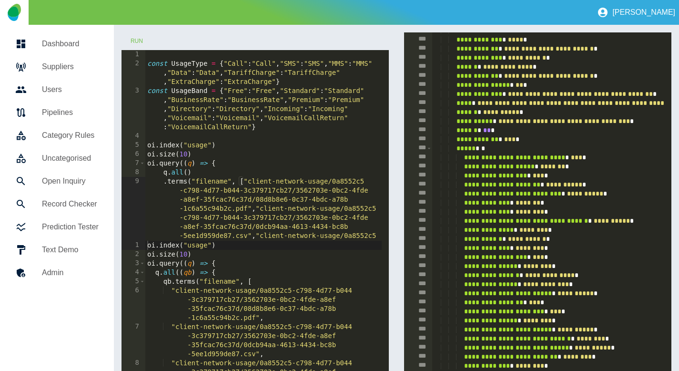
type textarea "*******"
click at [218, 170] on div "const UsageType = { "Call" : "Call" , "SMS" : "SMS" , "MMS" : "MMS" , "Data" : …" at bounding box center [263, 276] width 237 height 453
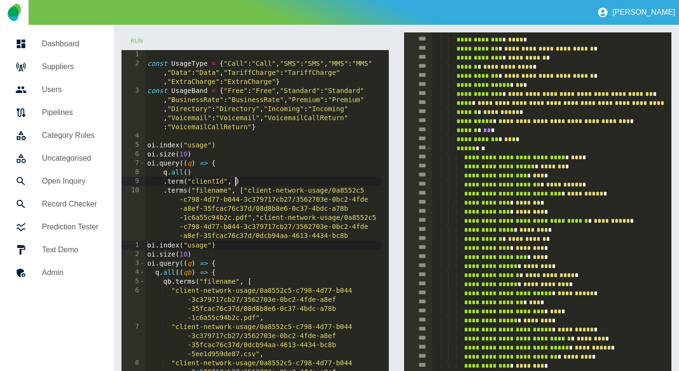
scroll to position [0, 6]
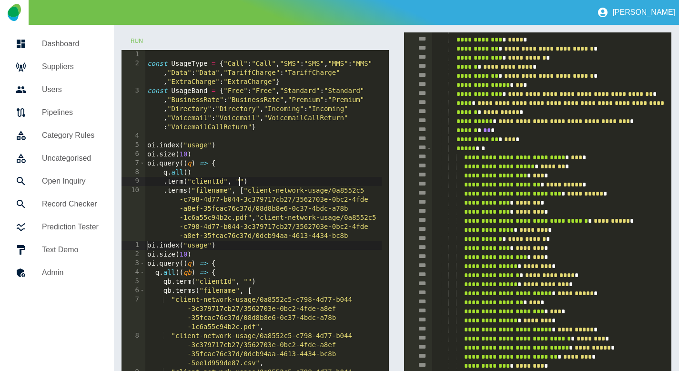
paste textarea "**********"
type textarea "**********"
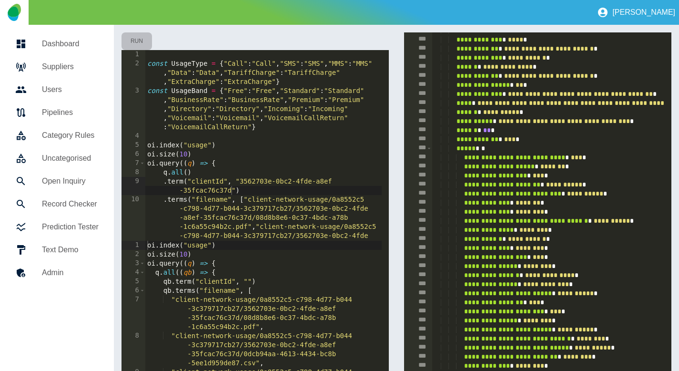
click at [138, 37] on button "Run" at bounding box center [137, 41] width 31 height 18
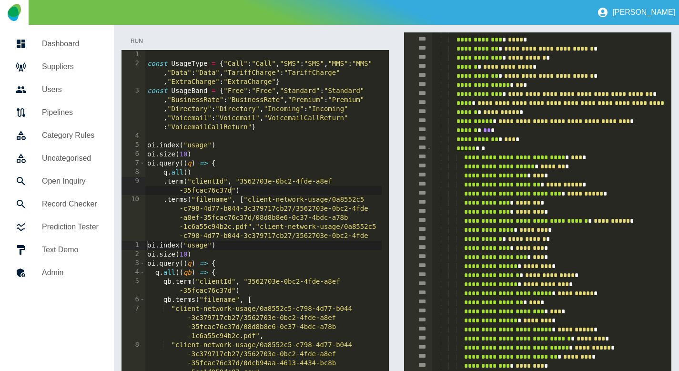
click at [138, 37] on button "Run" at bounding box center [137, 41] width 31 height 18
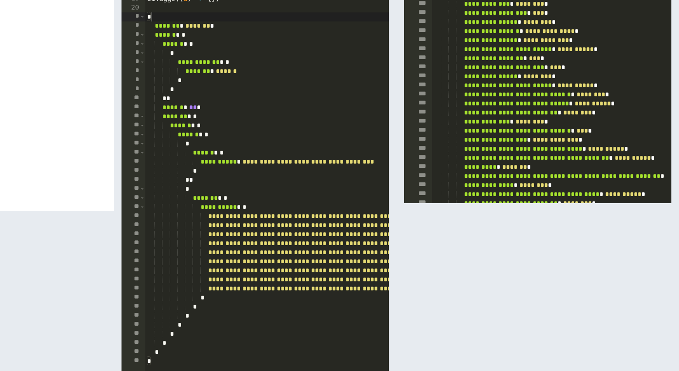
scroll to position [405, 0]
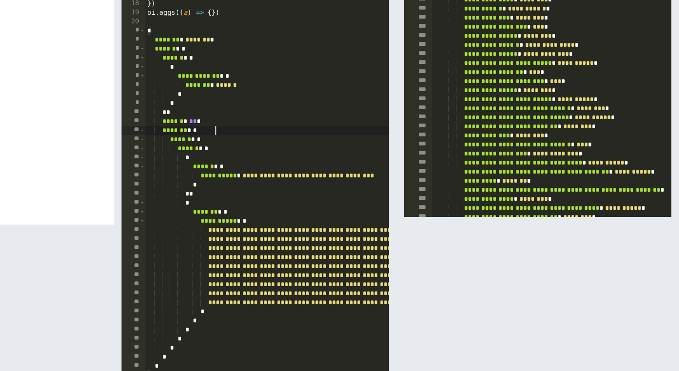
click at [217, 133] on div "**********" at bounding box center [487, 326] width 685 height 601
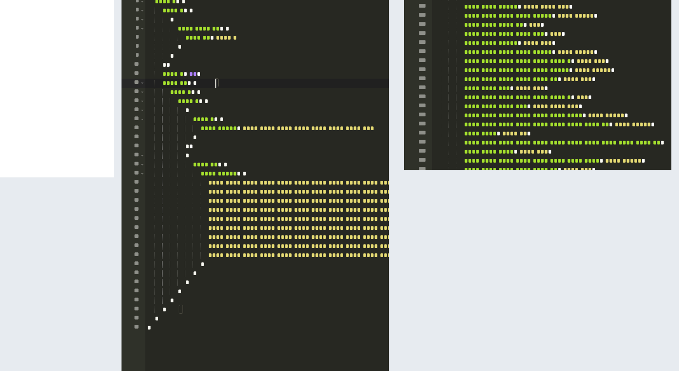
scroll to position [456, 0]
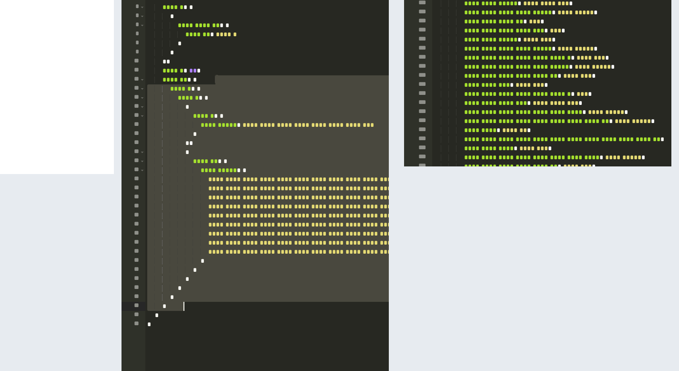
click at [188, 309] on div "**********" at bounding box center [487, 276] width 685 height 601
type textarea "* *********"
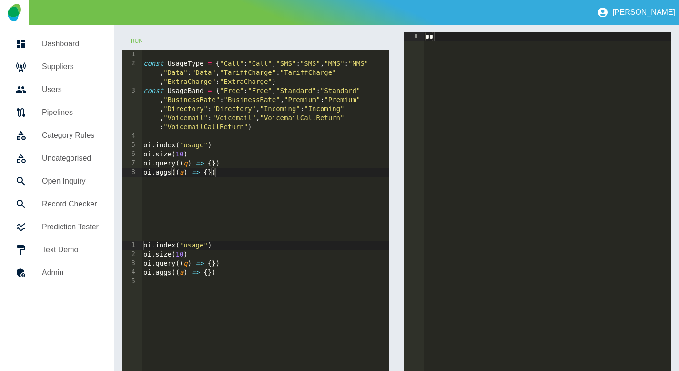
type textarea "**********"
click at [212, 161] on div "const UsageType = { "Call" : "Call" , "SMS" : "SMS" , "MMS" : "MMS" , "Data" : …" at bounding box center [265, 154] width 247 height 209
type textarea "*******"
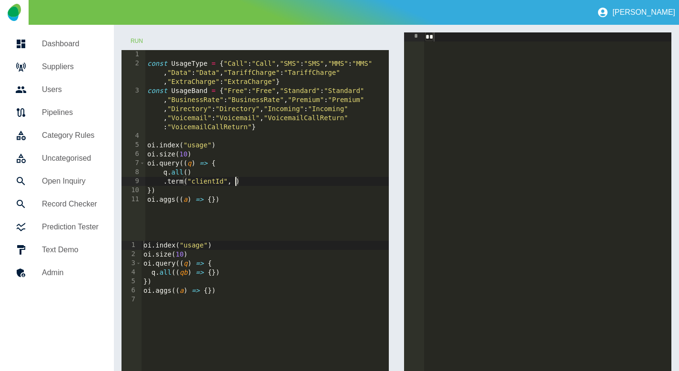
scroll to position [0, 6]
paste textarea "**********"
click at [140, 43] on button "Run" at bounding box center [137, 41] width 31 height 18
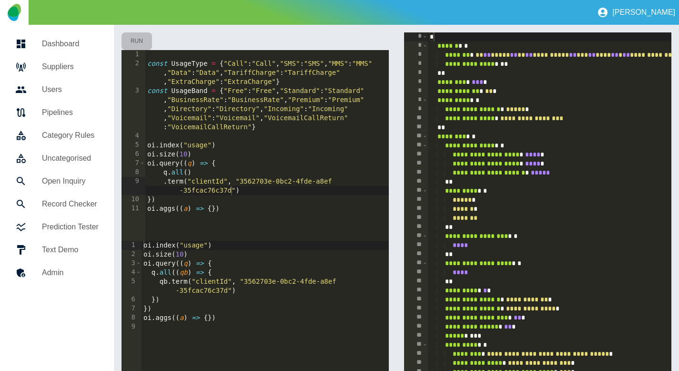
click at [136, 40] on button "Run" at bounding box center [137, 41] width 31 height 18
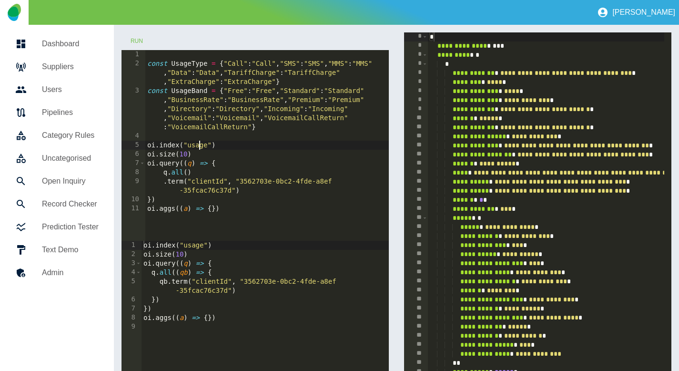
click at [199, 145] on div "const UsageType = { "Call" : "Call" , "SMS" : "SMS" , "MMS" : "MMS" , "Data" : …" at bounding box center [267, 154] width 244 height 209
click at [199, 146] on div "const UsageType = { "Call" : "Call" , "SMS" : "SMS" , "MMS" : "MMS" , "Data" : …" at bounding box center [267, 154] width 244 height 209
click at [126, 33] on button "Run" at bounding box center [137, 41] width 31 height 18
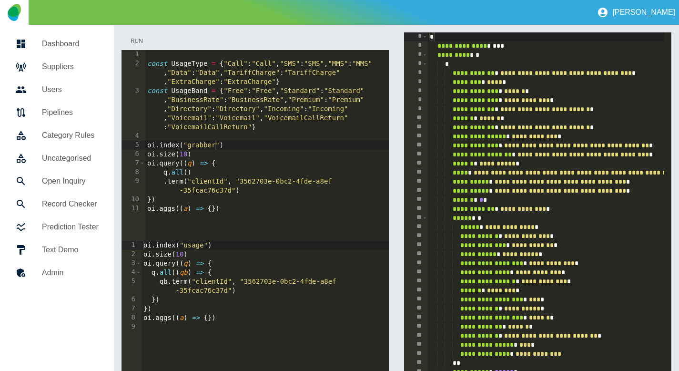
click at [132, 38] on button "Run" at bounding box center [137, 41] width 31 height 18
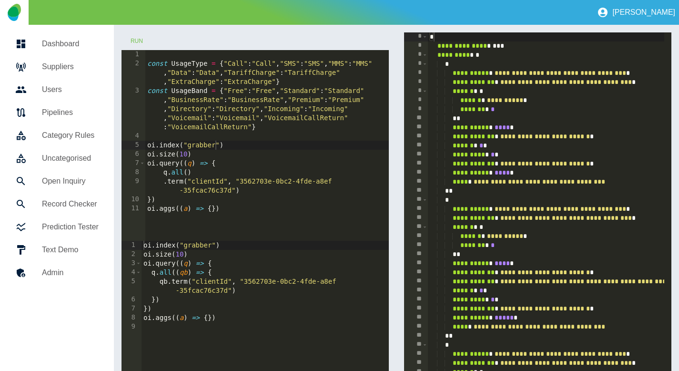
type textarea "**********"
click at [254, 191] on div "const UsageType = { "Call" : "Call" , "SMS" : "SMS" , "MMS" : "MMS" , "Data" : …" at bounding box center [267, 154] width 244 height 209
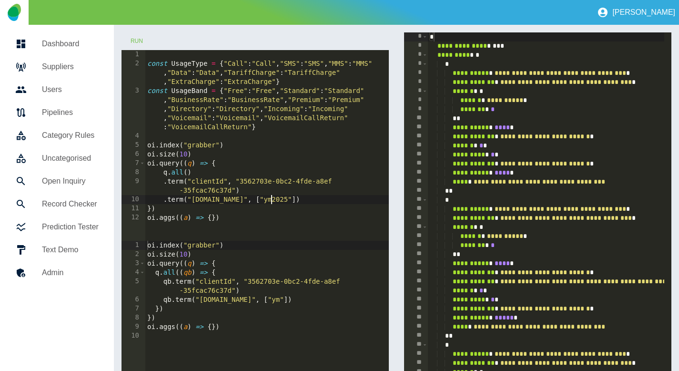
scroll to position [0, 10]
click at [144, 40] on button "Run" at bounding box center [137, 41] width 31 height 18
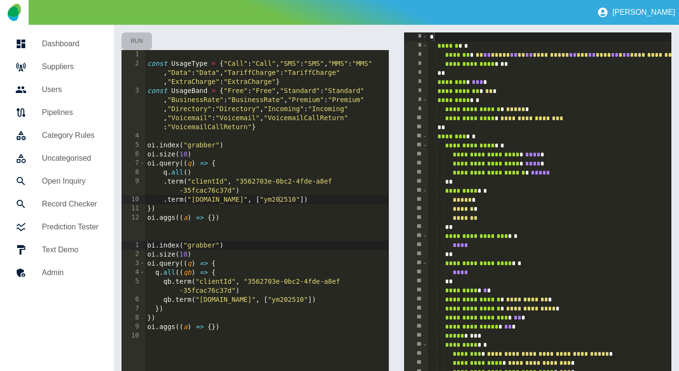
click at [142, 40] on button "Run" at bounding box center [137, 41] width 31 height 18
click at [139, 40] on button "Run" at bounding box center [137, 41] width 31 height 18
click at [227, 200] on div "const UsageType = { "Call" : "Call" , "SMS" : "SMS" , "MMS" : "MMS" , "Data" : …" at bounding box center [267, 154] width 244 height 209
click at [185, 199] on div "const UsageType = { "Call" : "Call" , "SMS" : "SMS" , "MMS" : "MMS" , "Data" : …" at bounding box center [267, 154] width 244 height 209
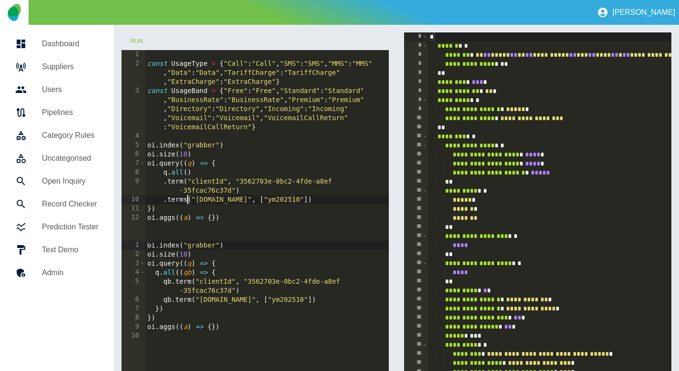
scroll to position [0, 3]
click at [136, 40] on button "Run" at bounding box center [137, 41] width 31 height 18
click at [136, 39] on button "Run" at bounding box center [137, 41] width 31 height 18
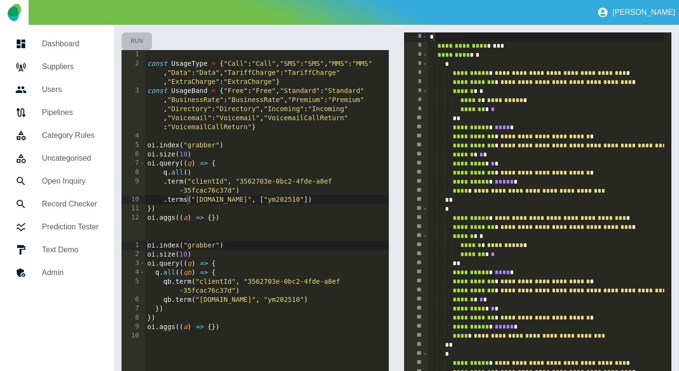
click at [137, 41] on button "Run" at bounding box center [137, 41] width 31 height 18
click at [288, 201] on div "const UsageType = { "Call" : "Call" , "SMS" : "SMS" , "MMS" : "MMS" , "Data" : …" at bounding box center [267, 154] width 244 height 209
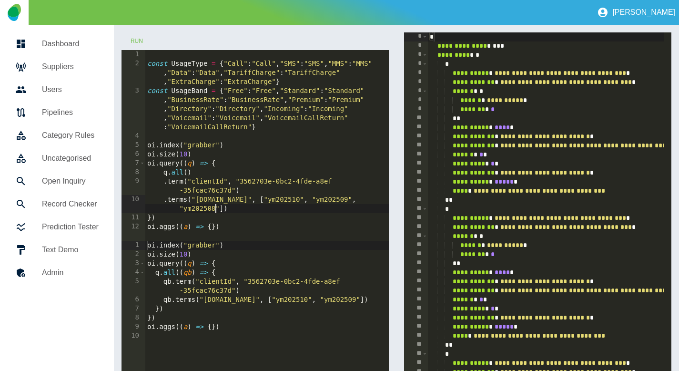
scroll to position [0, 17]
type textarea "**********"
click at [142, 42] on button "Run" at bounding box center [137, 41] width 31 height 18
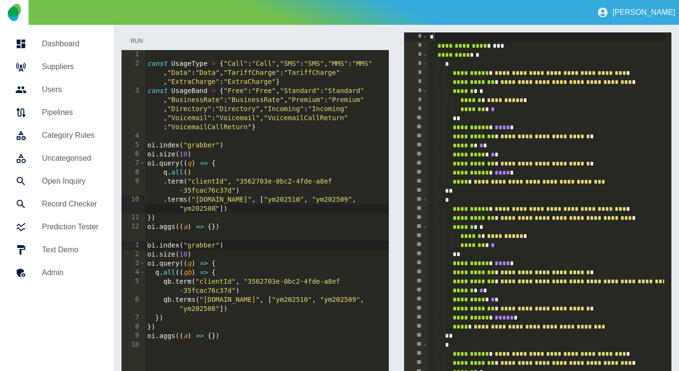
click at [130, 33] on button "Run" at bounding box center [137, 41] width 31 height 18
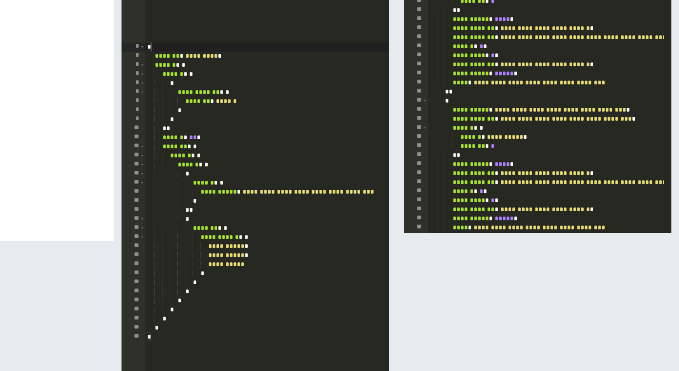
scroll to position [391, 0]
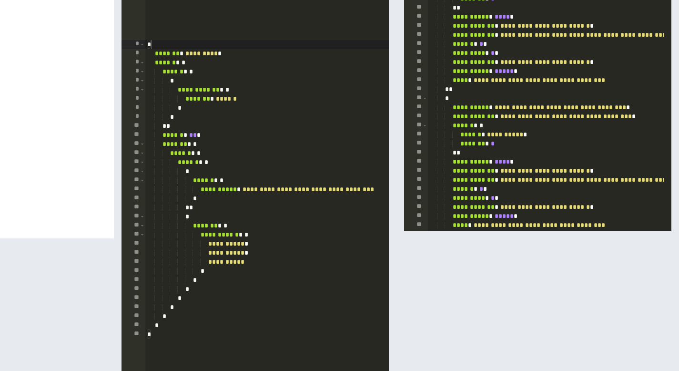
click at [213, 144] on div "**********" at bounding box center [303, 340] width 316 height 601
click at [218, 144] on div "**********" at bounding box center [303, 340] width 316 height 601
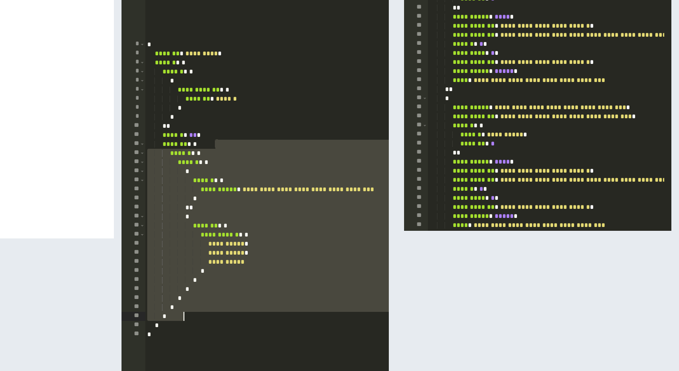
click at [191, 314] on div "**********" at bounding box center [303, 340] width 316 height 601
type textarea "* *********"
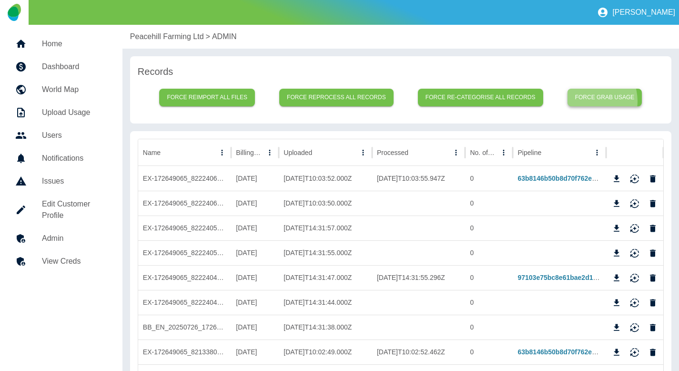
click at [588, 101] on button "Force grab usage" at bounding box center [605, 98] width 75 height 18
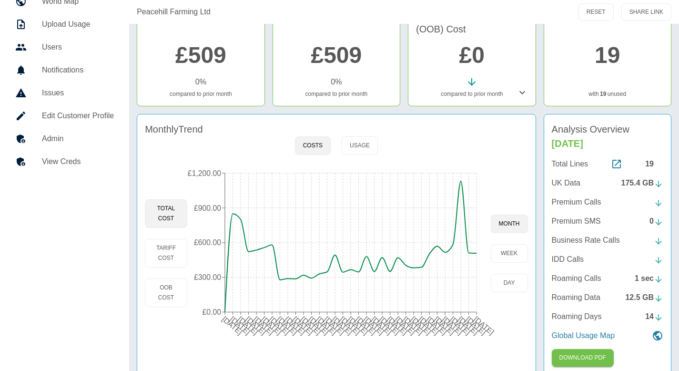
scroll to position [100, 0]
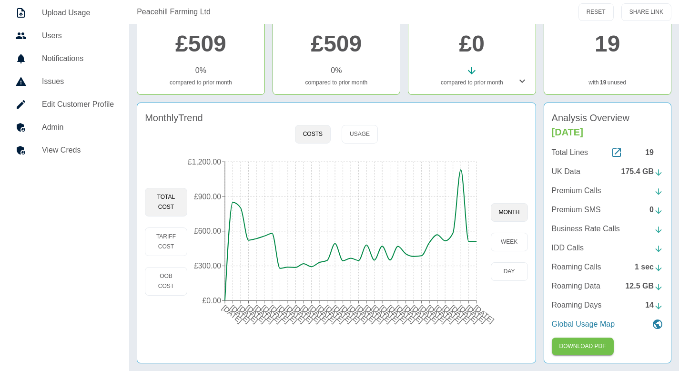
click at [68, 129] on h5 "Admin" at bounding box center [78, 127] width 72 height 11
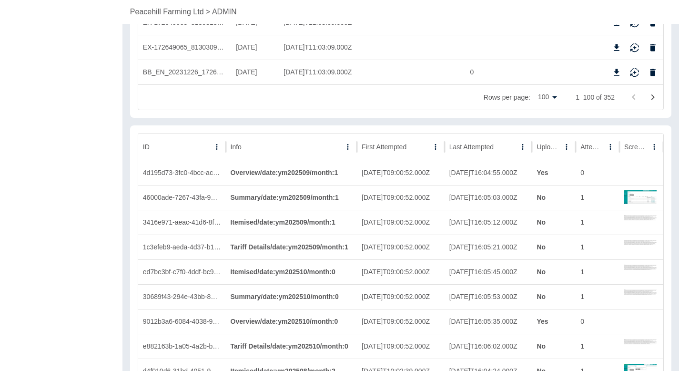
scroll to position [2562, 0]
click at [563, 148] on icon "Sort" at bounding box center [567, 146] width 9 height 9
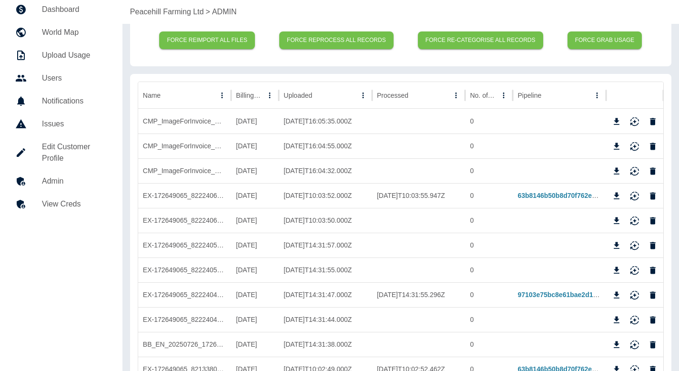
scroll to position [0, 0]
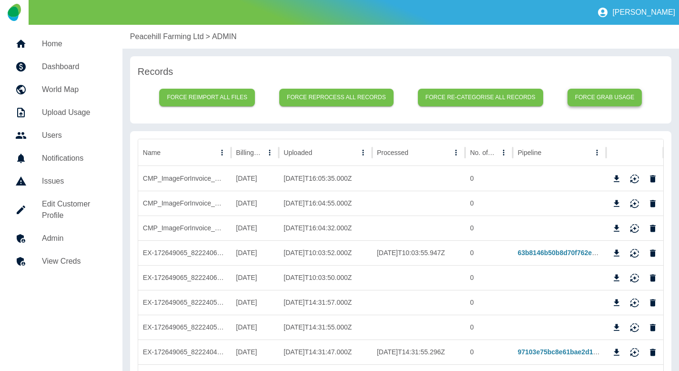
click at [594, 91] on button "Force grab usage" at bounding box center [605, 98] width 75 height 18
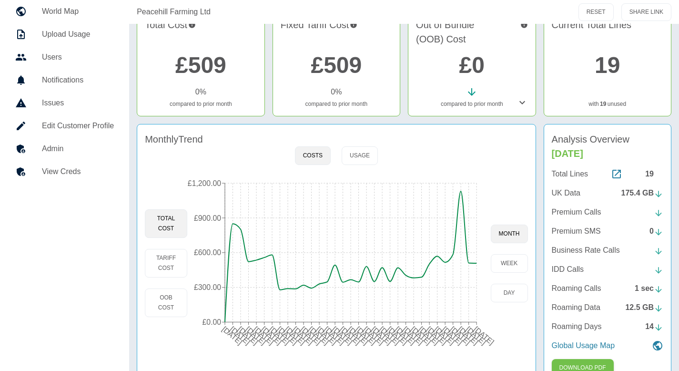
scroll to position [100, 0]
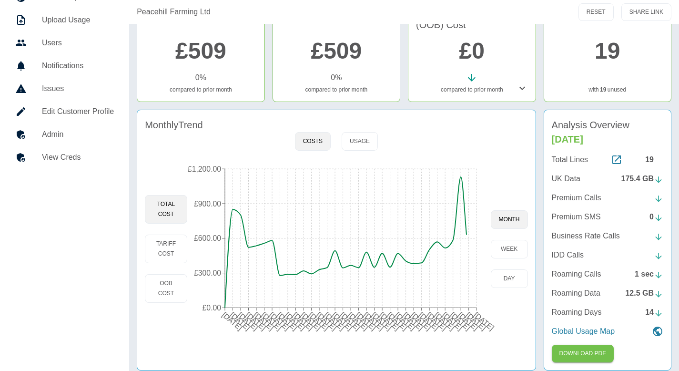
scroll to position [99, 0]
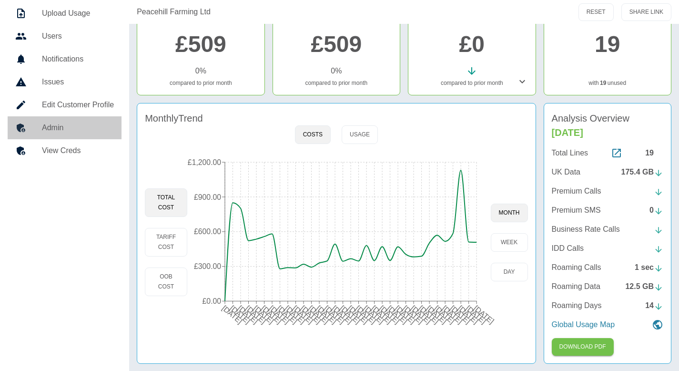
click at [78, 125] on h5 "Admin" at bounding box center [78, 127] width 72 height 11
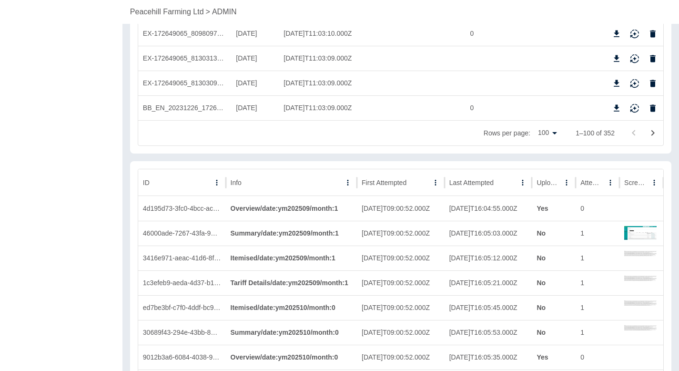
scroll to position [2548, 0]
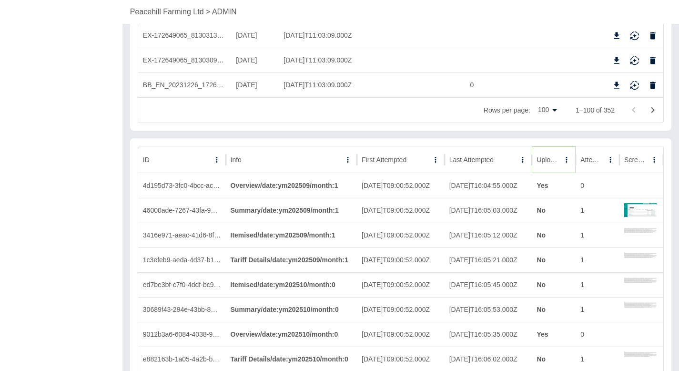
click at [560, 164] on button "Sort" at bounding box center [566, 159] width 13 height 13
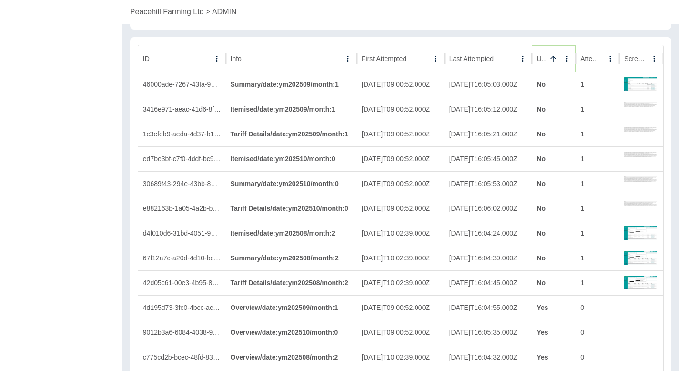
scroll to position [2650, 0]
click at [637, 80] on img at bounding box center [641, 83] width 32 height 23
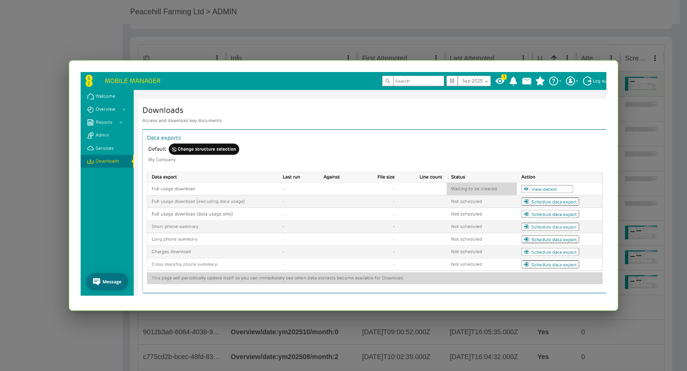
click at [628, 110] on div at bounding box center [343, 185] width 687 height 371
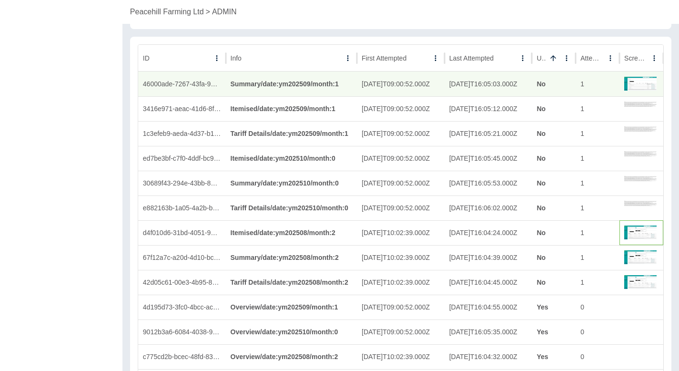
click at [631, 230] on img at bounding box center [641, 232] width 32 height 23
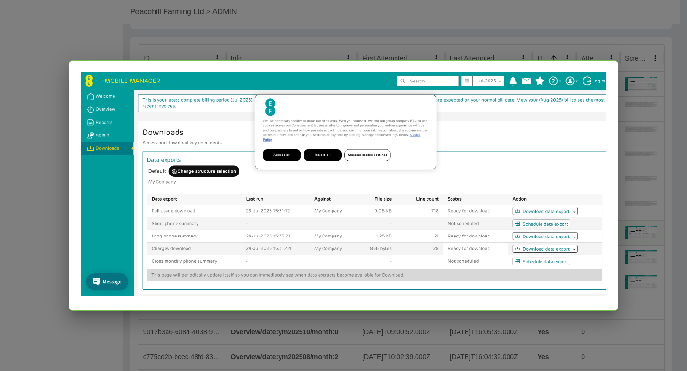
click at [631, 230] on div at bounding box center [343, 185] width 687 height 371
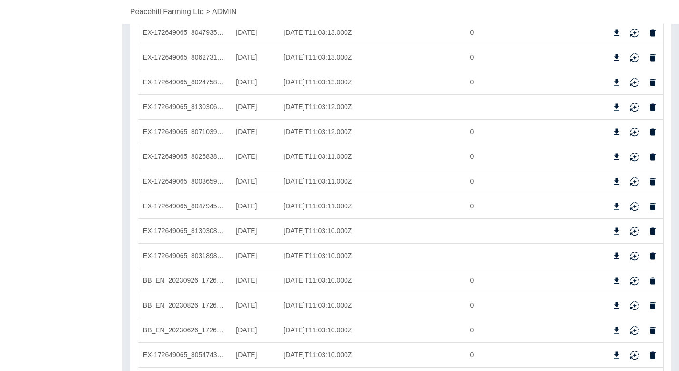
scroll to position [2175, 0]
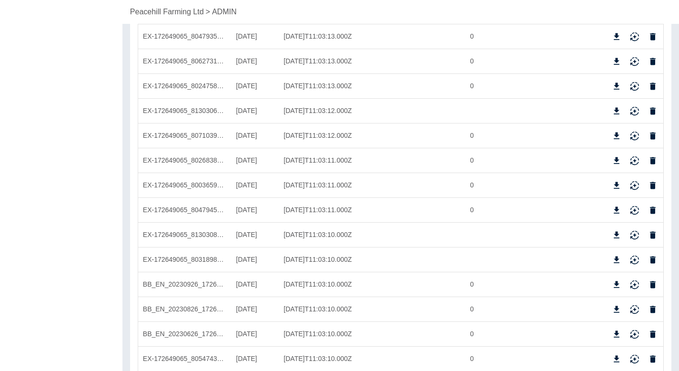
click at [181, 12] on p "Peacehill Farming Ltd" at bounding box center [167, 11] width 74 height 11
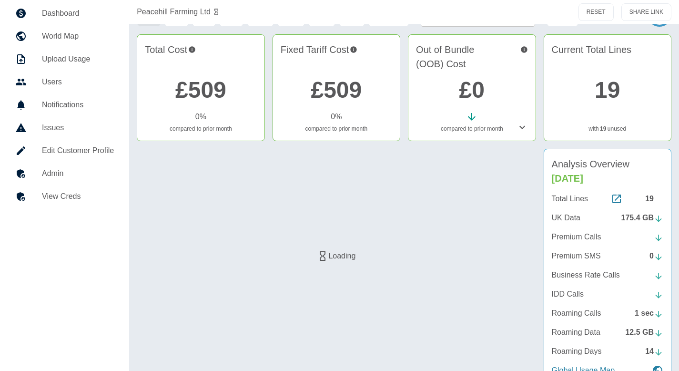
scroll to position [55, 0]
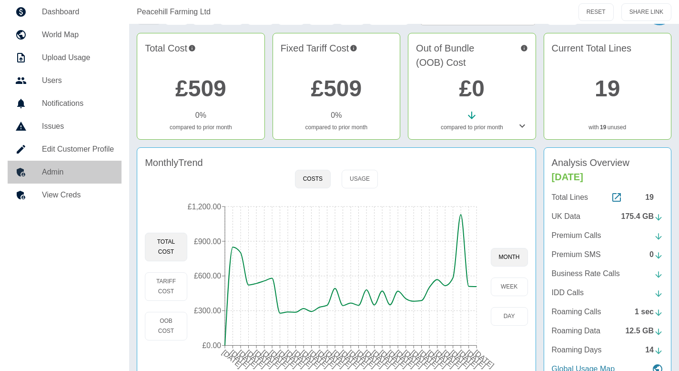
click at [66, 165] on link "Admin" at bounding box center [65, 172] width 114 height 23
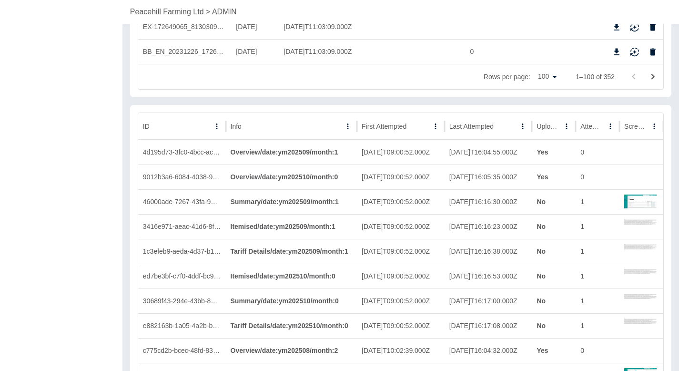
scroll to position [2589, 0]
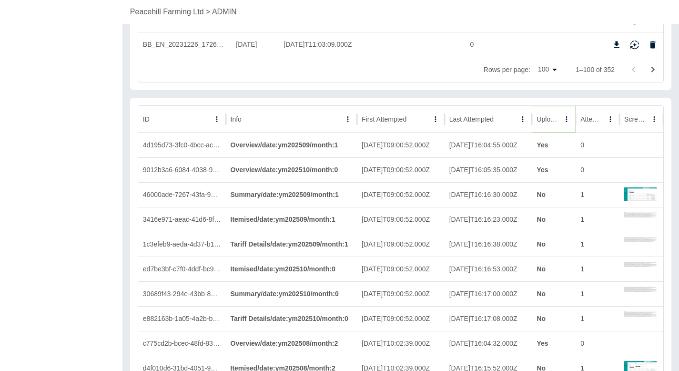
click at [563, 122] on icon "Sort" at bounding box center [567, 119] width 9 height 9
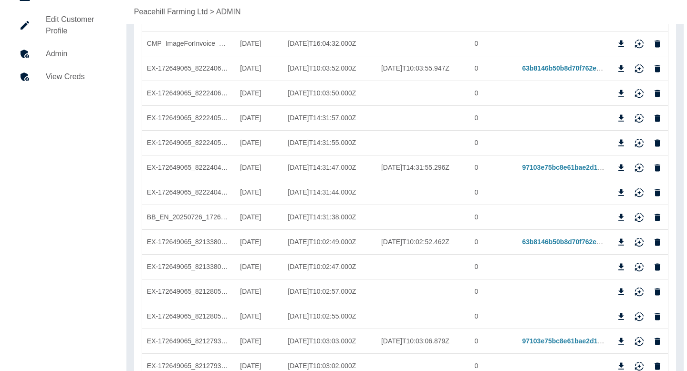
scroll to position [0, 0]
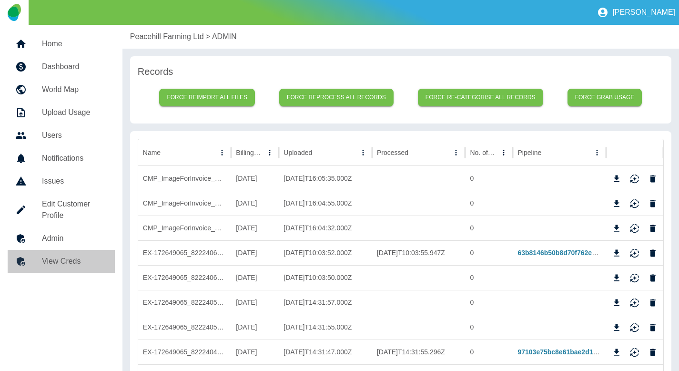
click at [79, 267] on link "View Creds" at bounding box center [61, 261] width 107 height 23
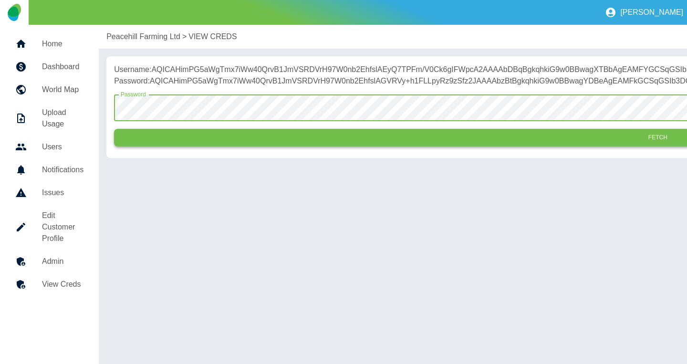
click at [220, 146] on button "Fetch" at bounding box center [657, 138] width 1087 height 18
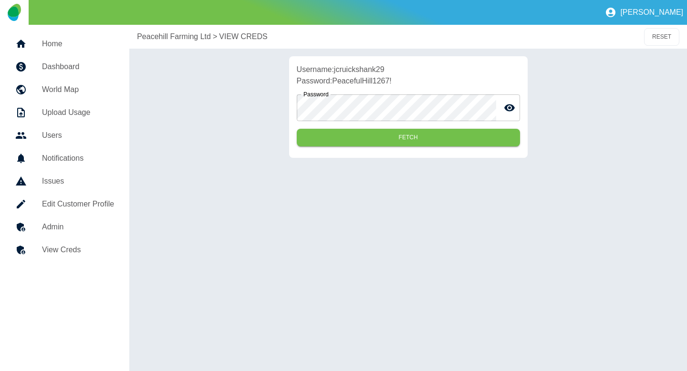
click at [371, 67] on p "Username: jcruickshank29" at bounding box center [408, 69] width 223 height 11
copy p "jcruickshank29"
drag, startPoint x: 398, startPoint y: 82, endPoint x: 334, endPoint y: 81, distance: 63.9
click at [334, 81] on p "Password: PeacefulHill1267!" at bounding box center [408, 80] width 223 height 11
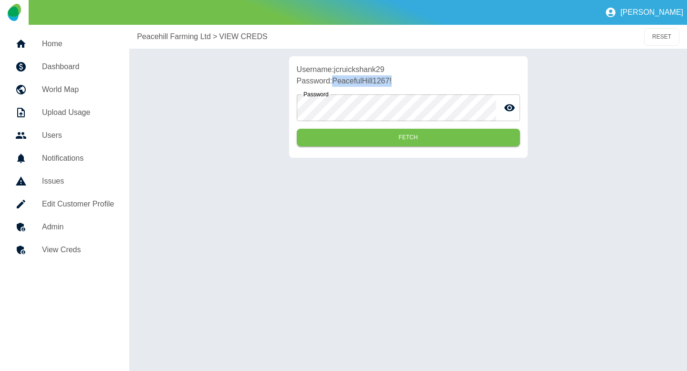
copy p "PeacefulHill1267!"
